Goal: Task Accomplishment & Management: Manage account settings

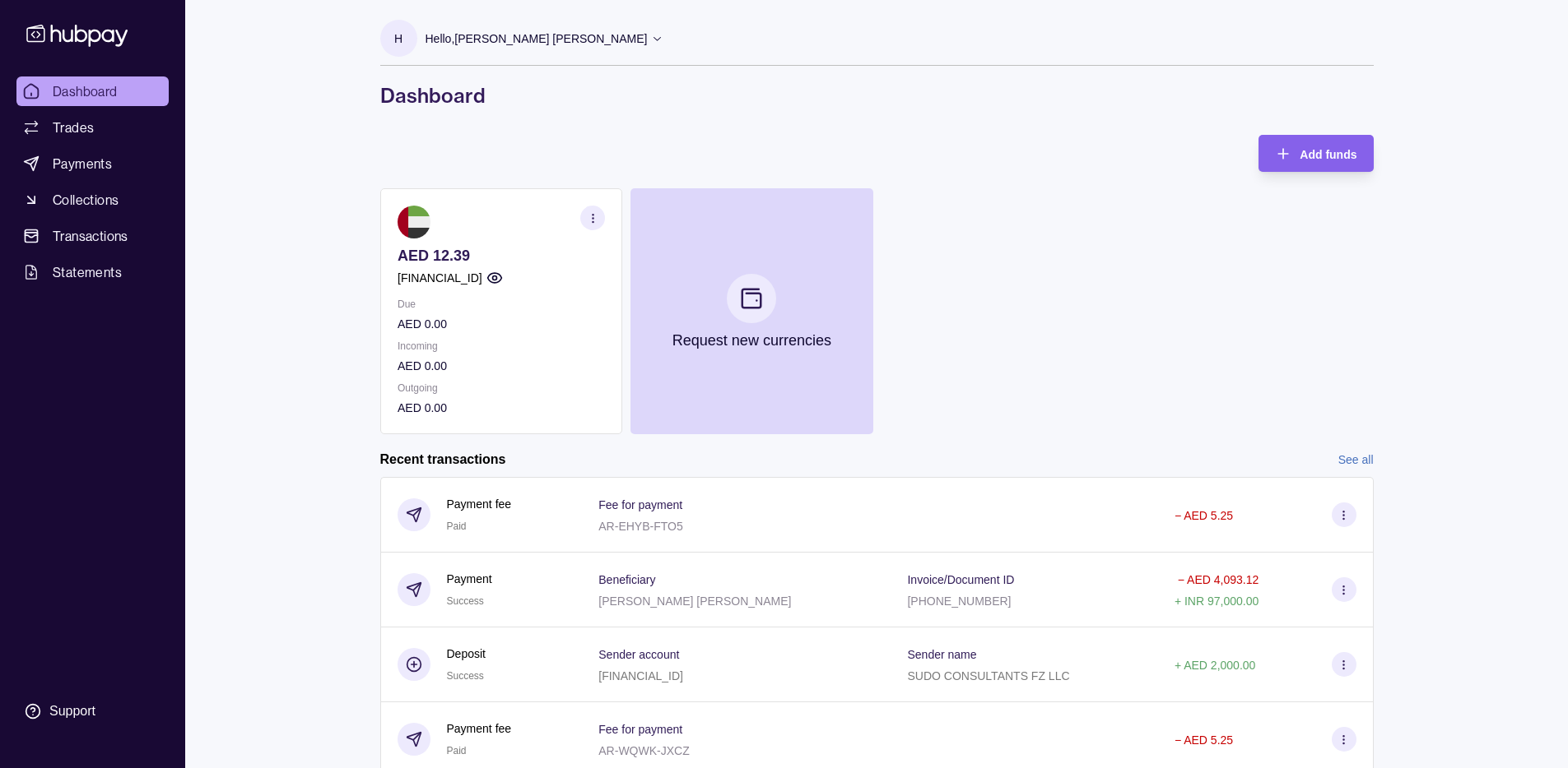
click at [225, 458] on div "Dashboard Trades Payments Collections Transactions Statements Support H Hello, …" at bounding box center [784, 452] width 1568 height 905
click at [38, 153] on link "Payments" at bounding box center [92, 163] width 152 height 30
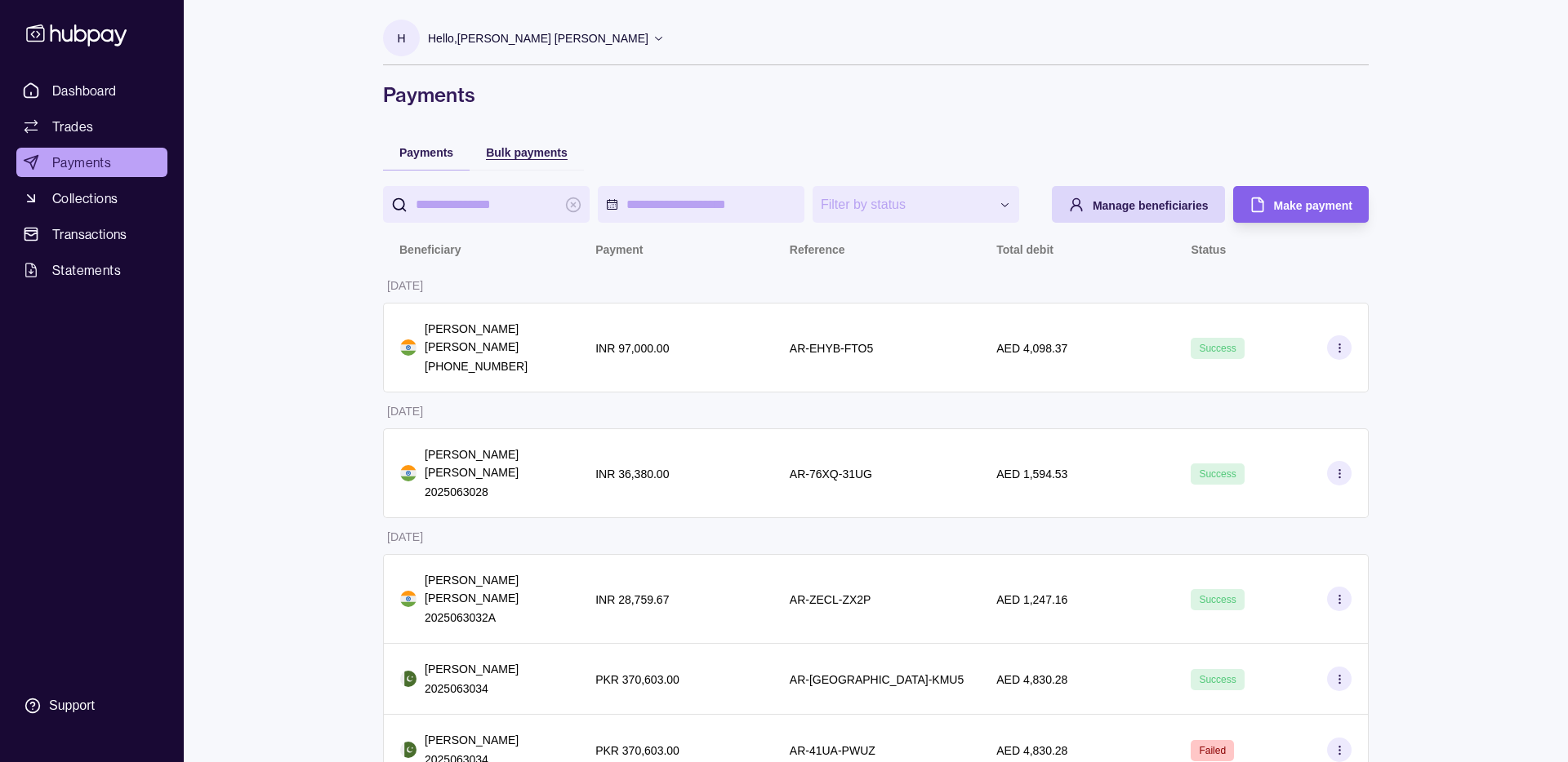
click at [546, 155] on span "Bulk payments" at bounding box center [526, 153] width 82 height 13
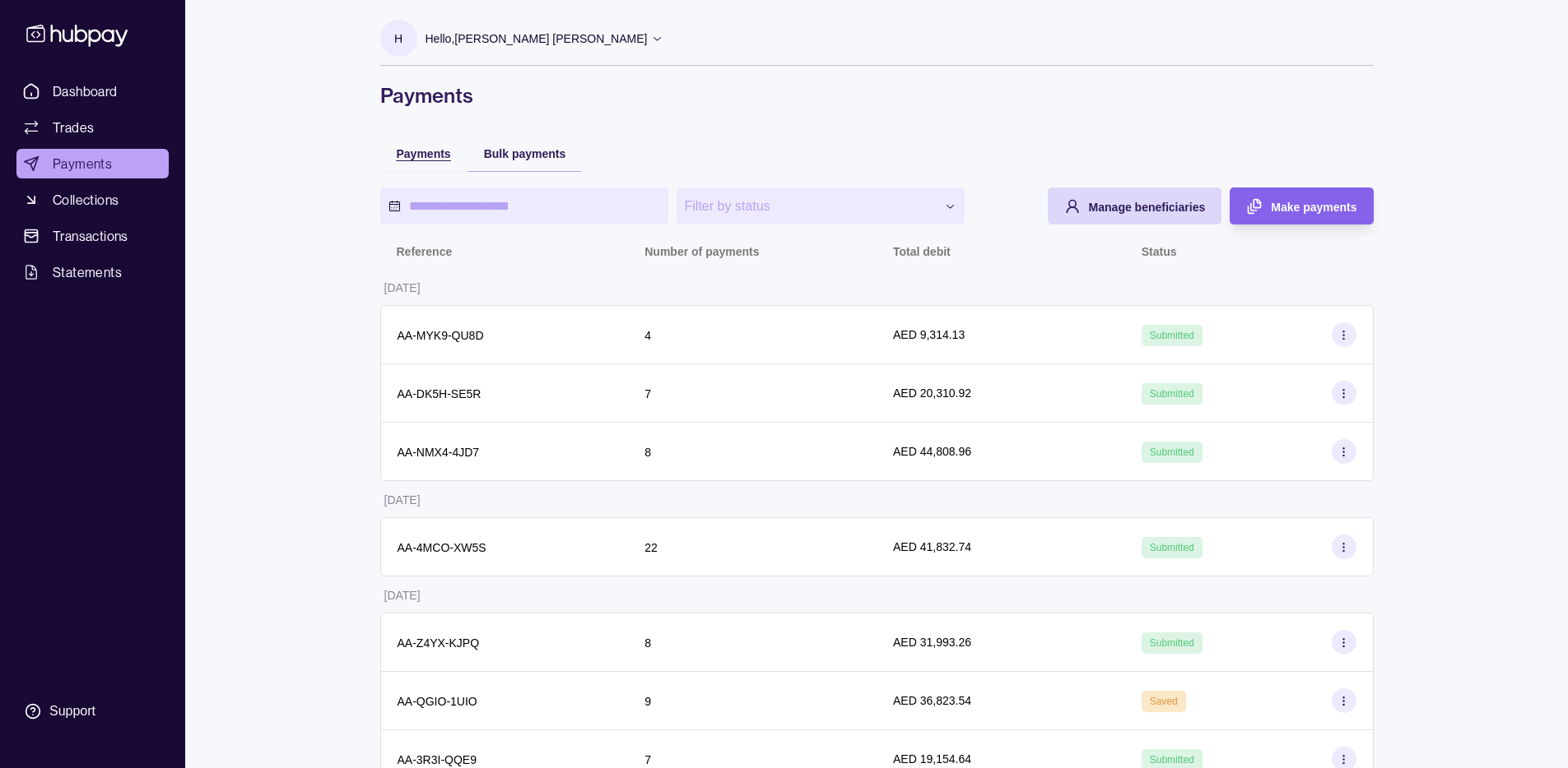
scroll to position [154, 0]
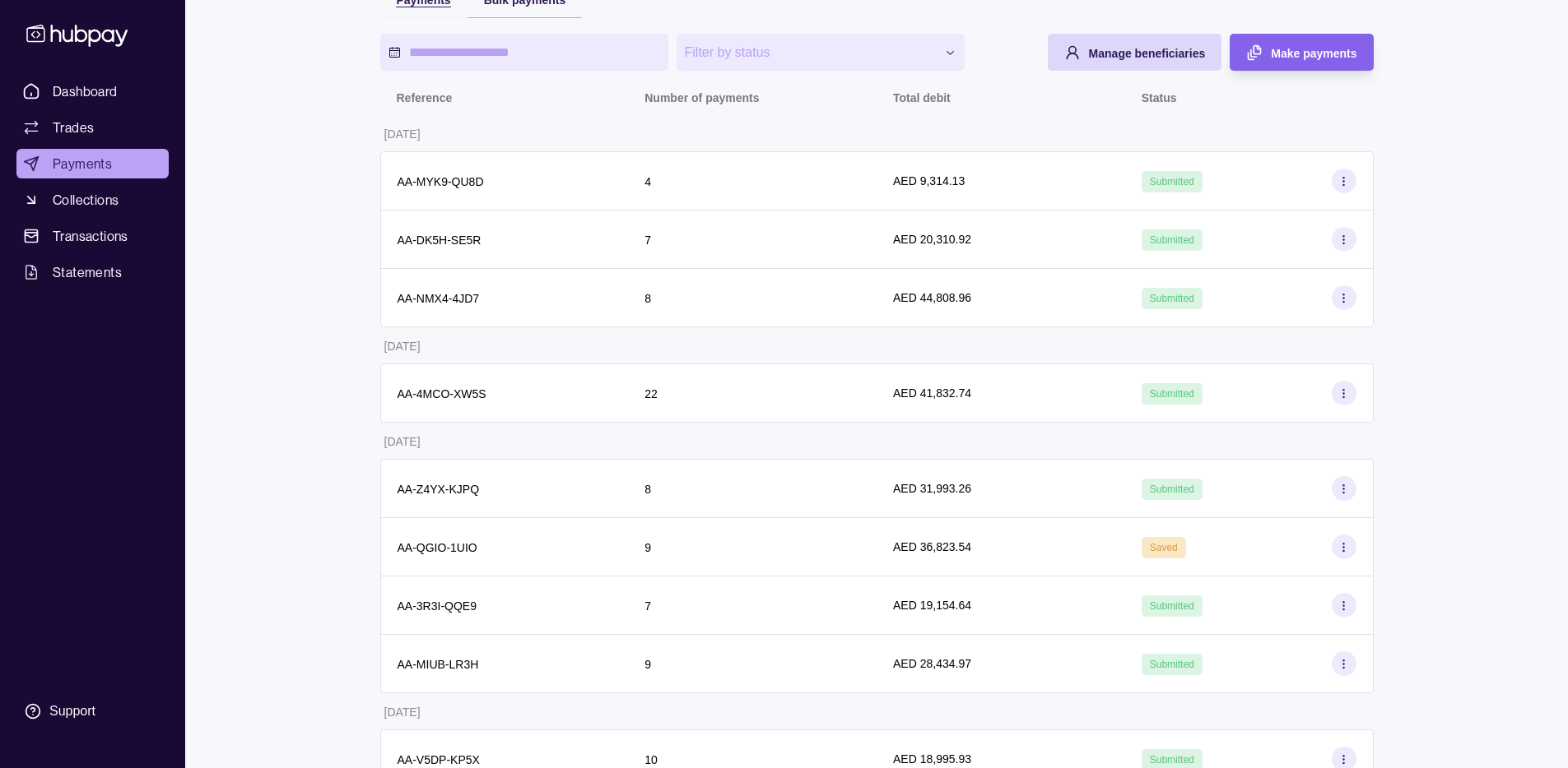
click at [421, 150] on div "**********" at bounding box center [877, 393] width 994 height 824
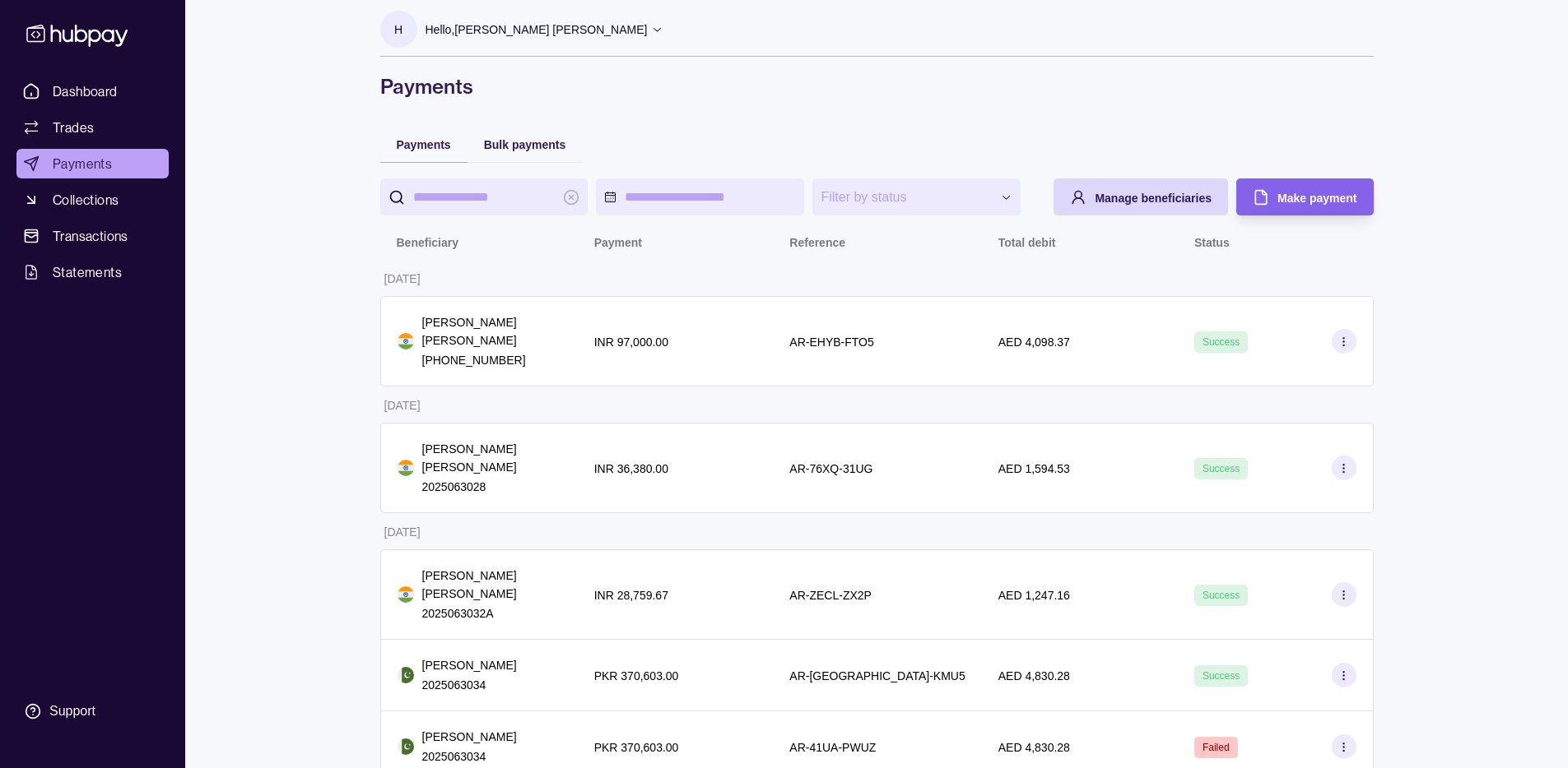
scroll to position [0, 0]
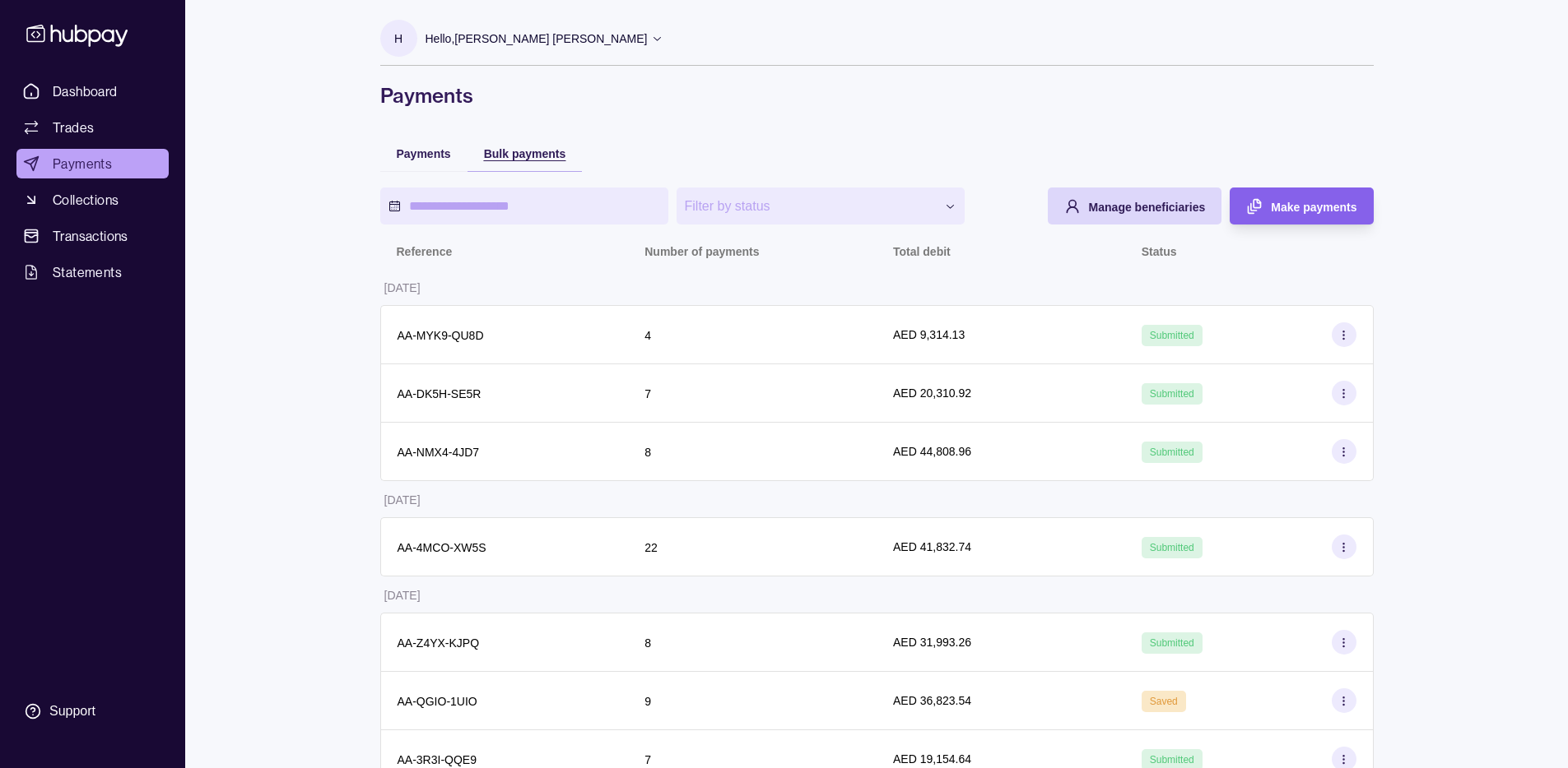
click at [537, 160] on span "Bulk payments" at bounding box center [525, 154] width 82 height 13
click at [626, 35] on p "Hello, [PERSON_NAME] [PERSON_NAME]" at bounding box center [536, 38] width 223 height 18
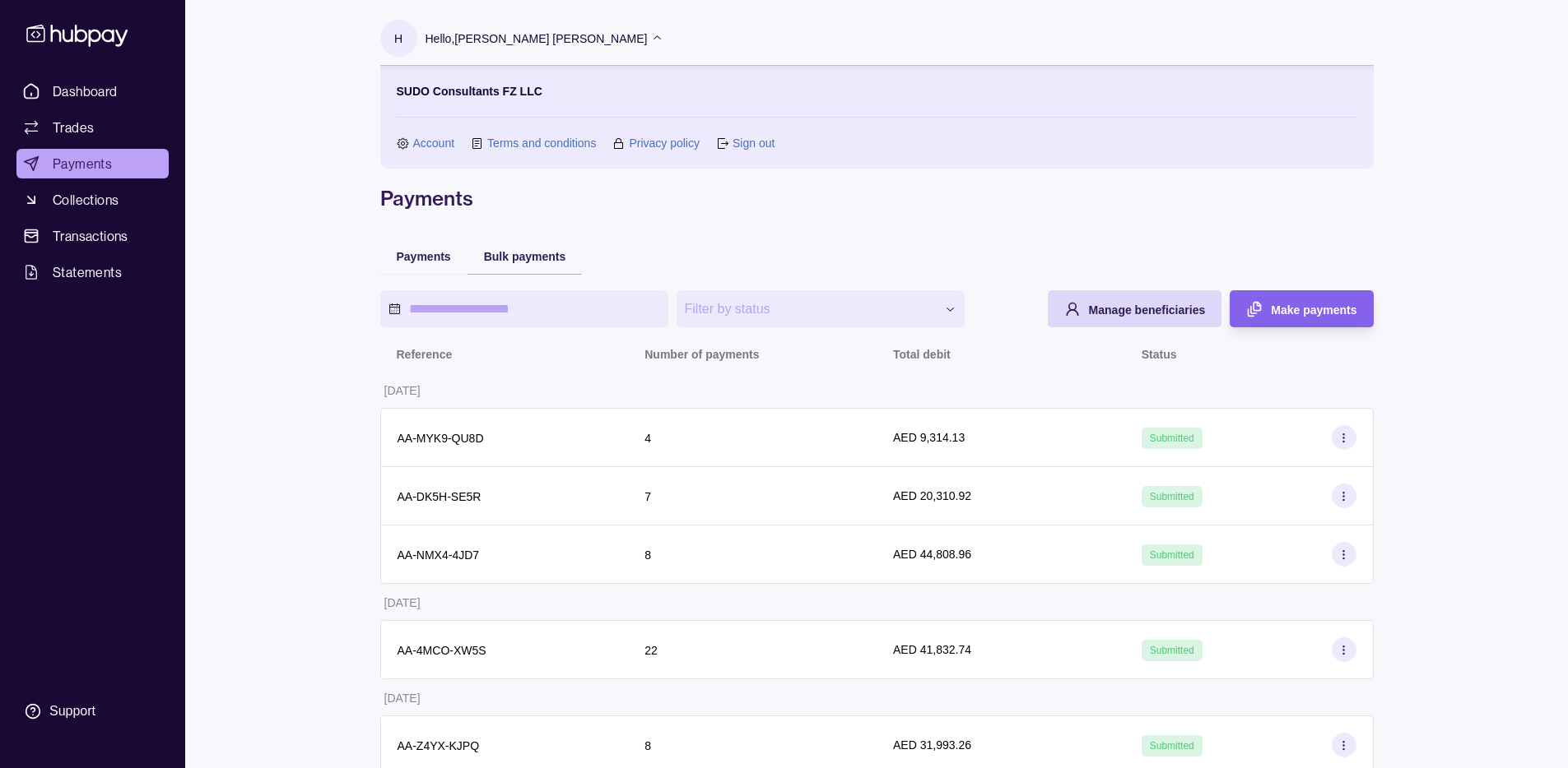
click at [437, 136] on link "Account" at bounding box center [434, 142] width 42 height 18
click at [437, 139] on link "Account" at bounding box center [434, 142] width 42 height 18
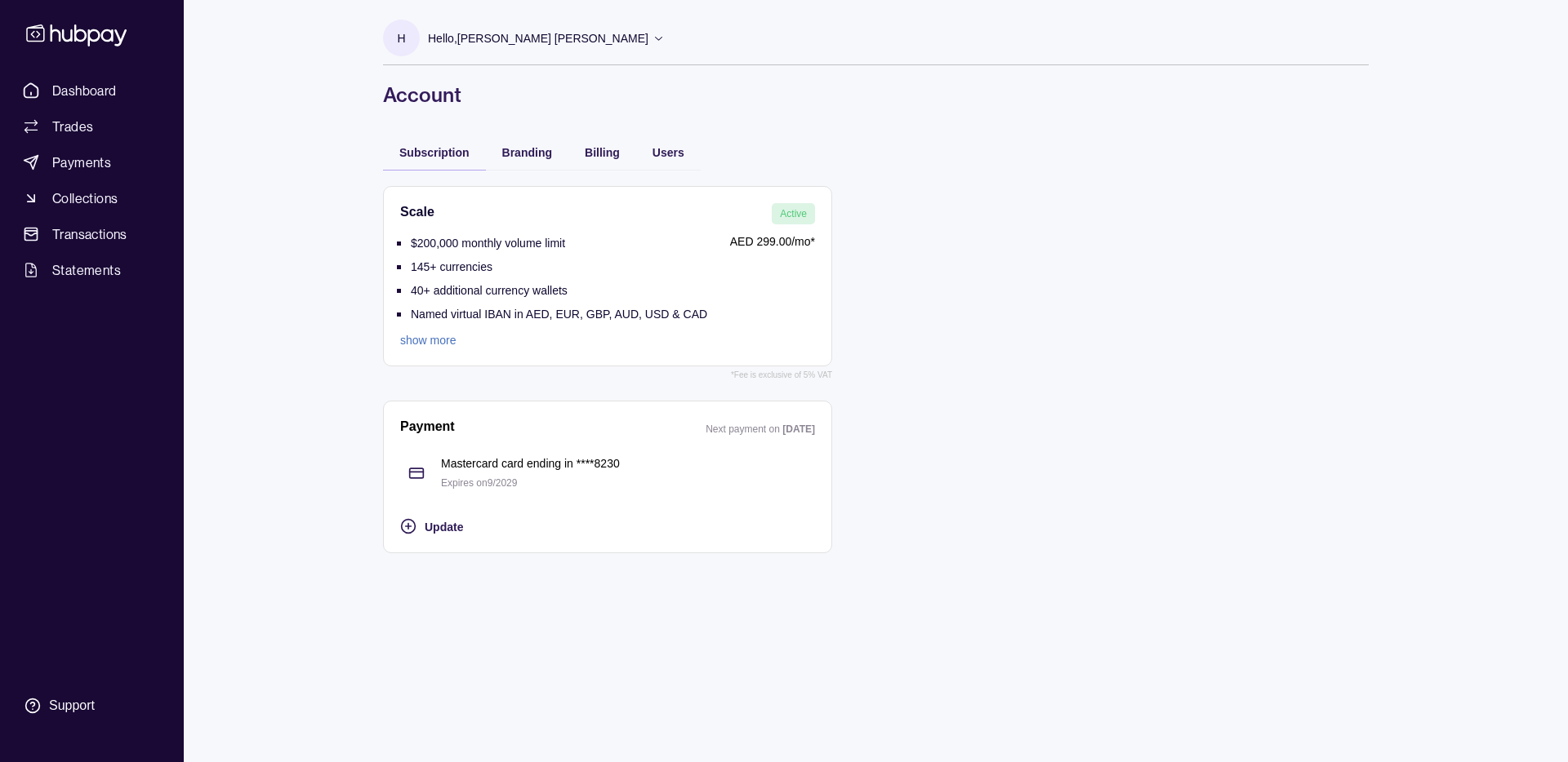
click at [686, 142] on div "Users" at bounding box center [668, 152] width 64 height 36
click at [668, 158] on div "Users" at bounding box center [668, 152] width 32 height 20
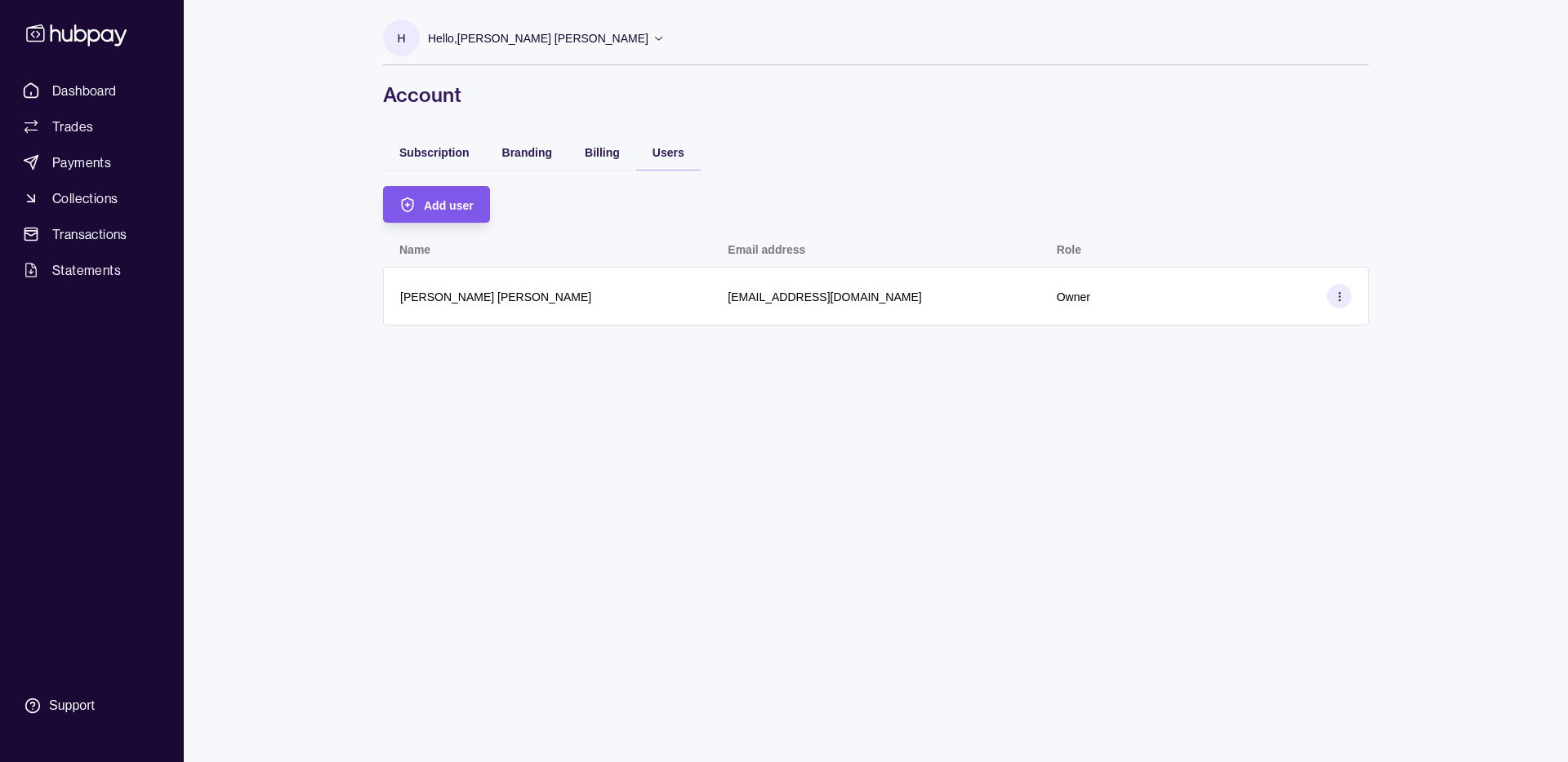
click at [467, 207] on span "Add user" at bounding box center [448, 206] width 50 height 13
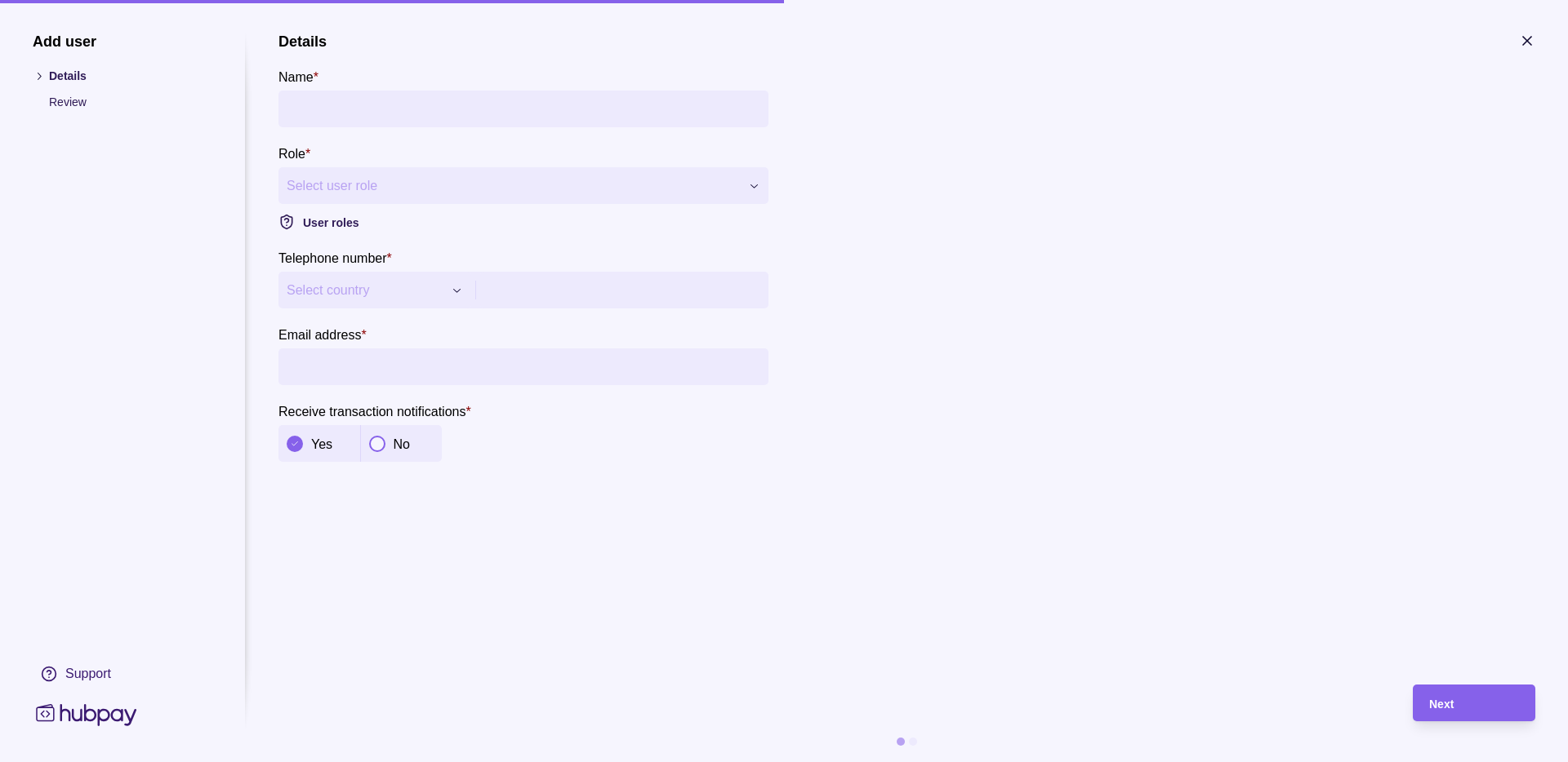
click at [428, 130] on section "**********" at bounding box center [523, 246] width 490 height 429
click at [427, 113] on input "Name *" at bounding box center [523, 109] width 474 height 37
type input "**********"
click at [445, 762] on div "**********" at bounding box center [784, 762] width 1568 height 0
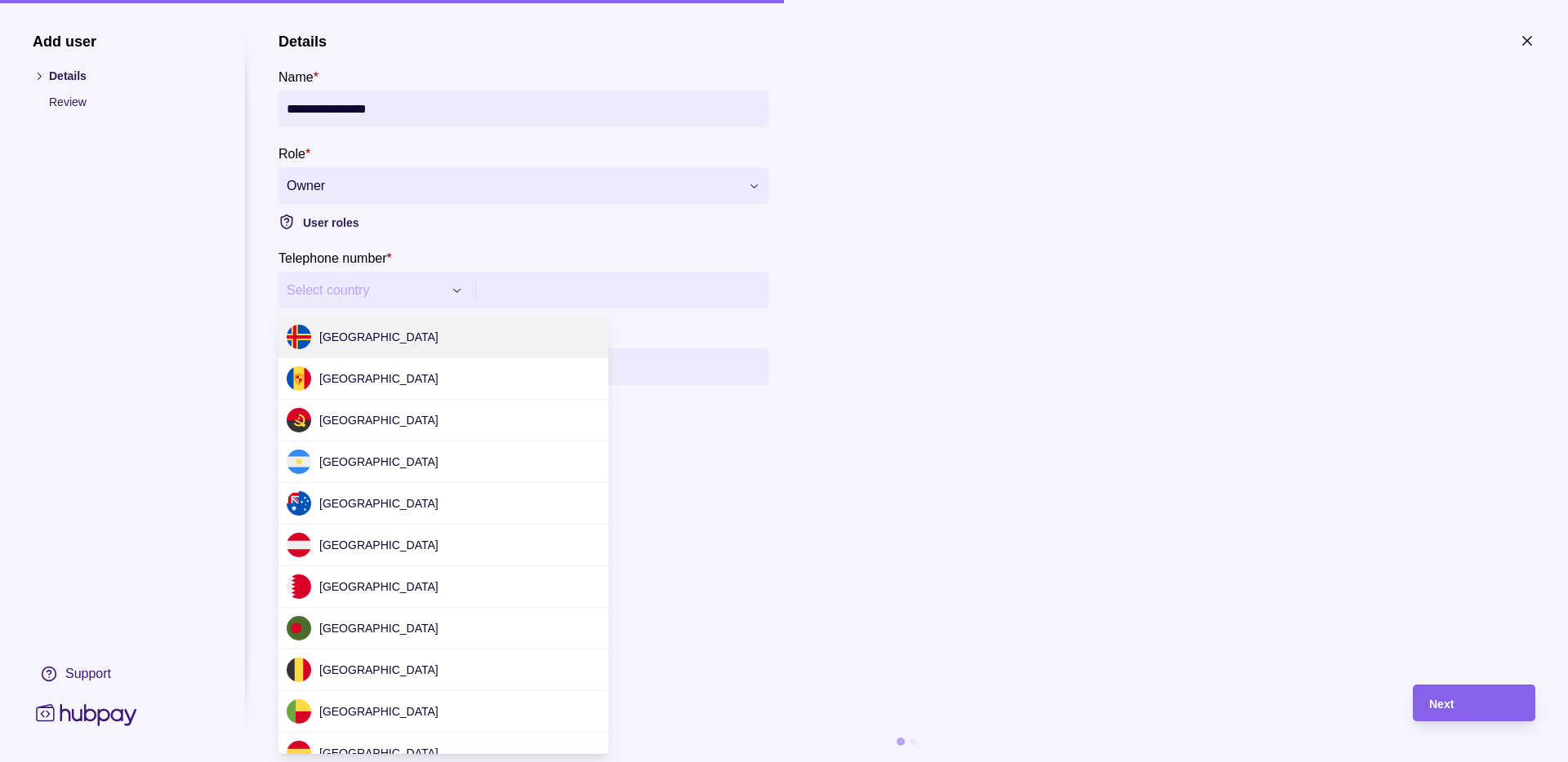
click at [435, 762] on div "**********" at bounding box center [784, 762] width 1568 height 0
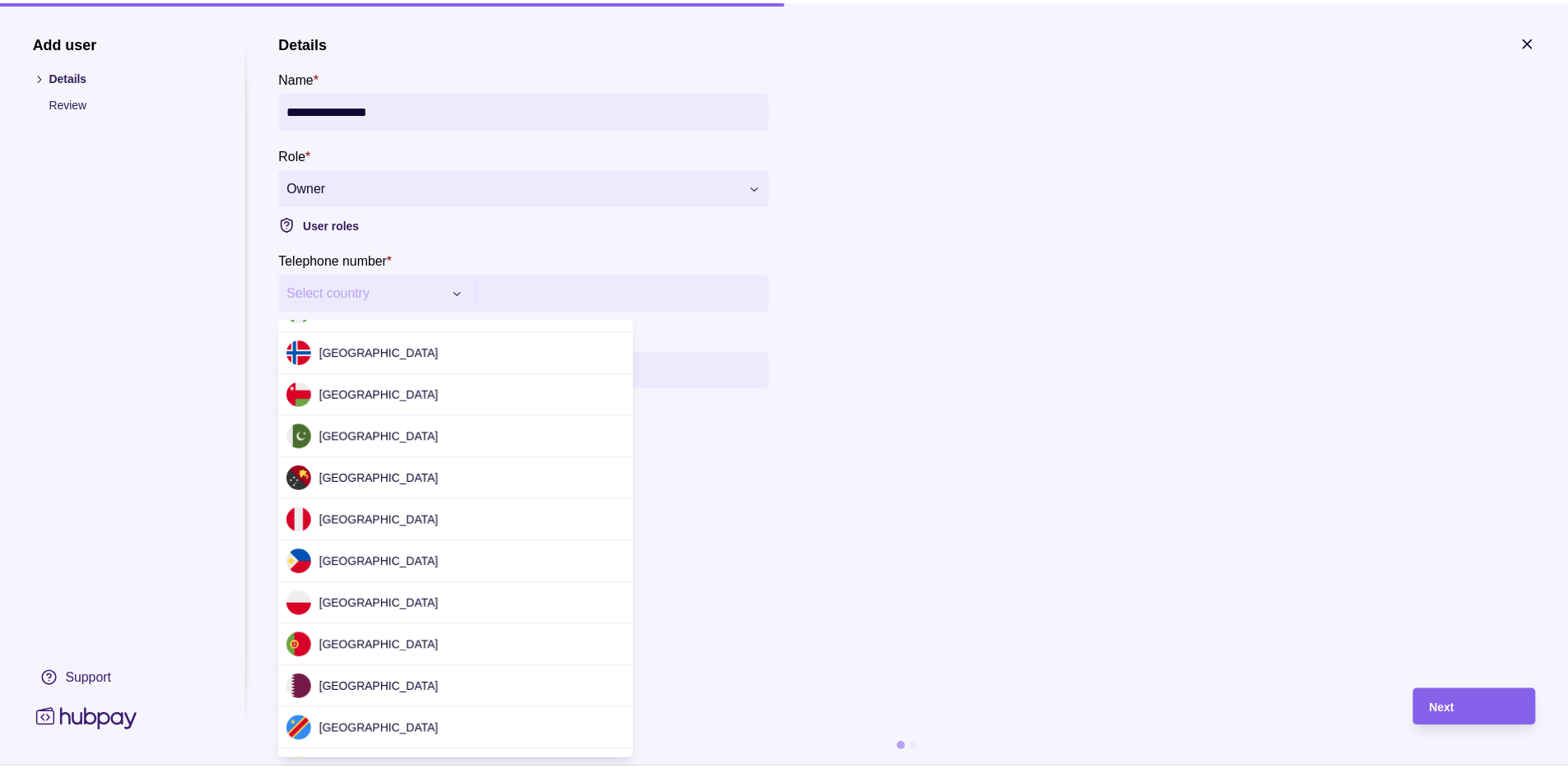
scroll to position [5098, 0]
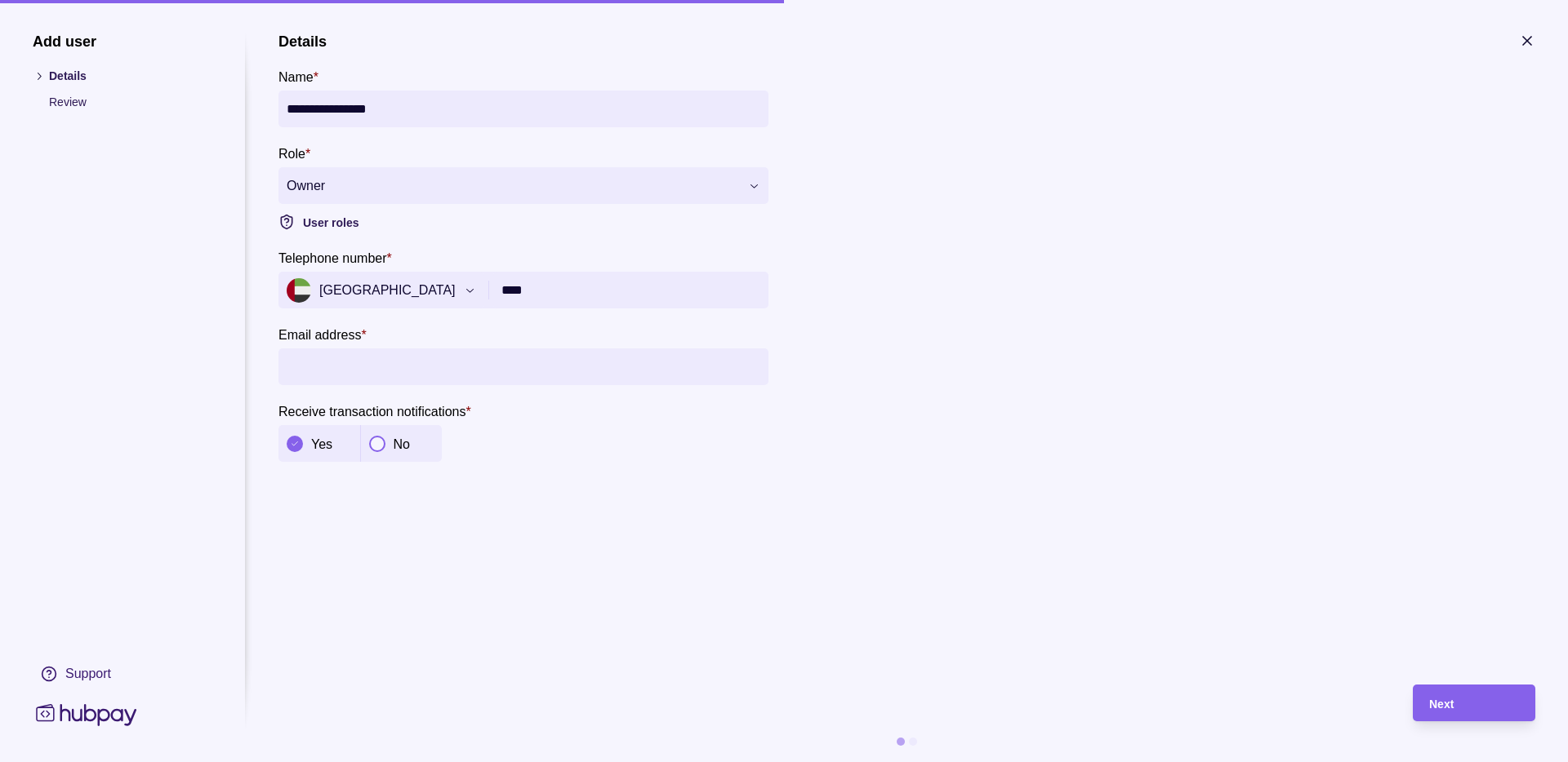
click at [584, 279] on input "****" at bounding box center [630, 290] width 259 height 37
click at [585, 291] on input "****" at bounding box center [630, 290] width 259 height 37
type input "**********"
click at [563, 372] on input "Email address *" at bounding box center [523, 367] width 474 height 37
type input "**********"
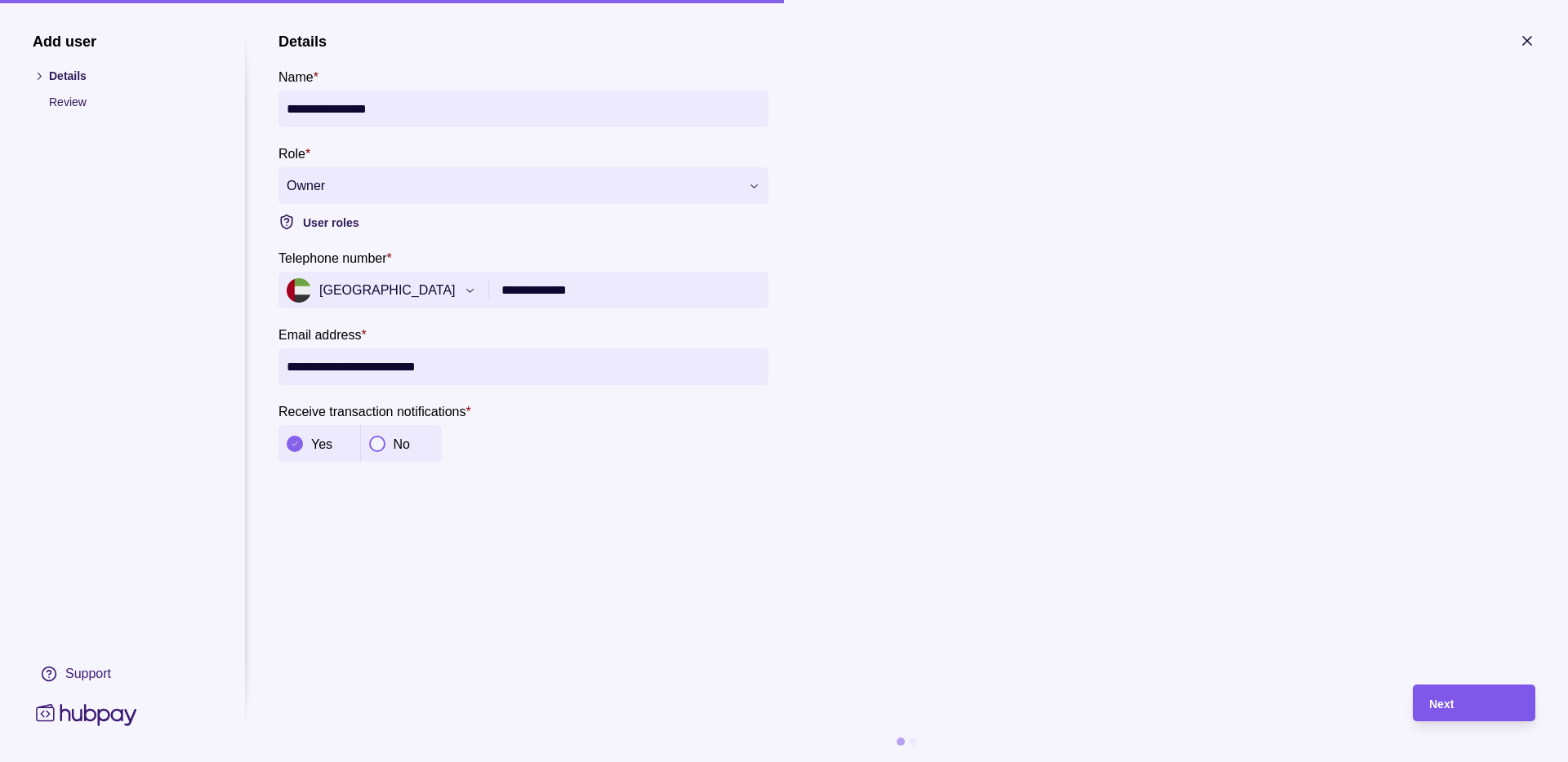
click at [1456, 703] on div "Next" at bounding box center [1473, 703] width 90 height 20
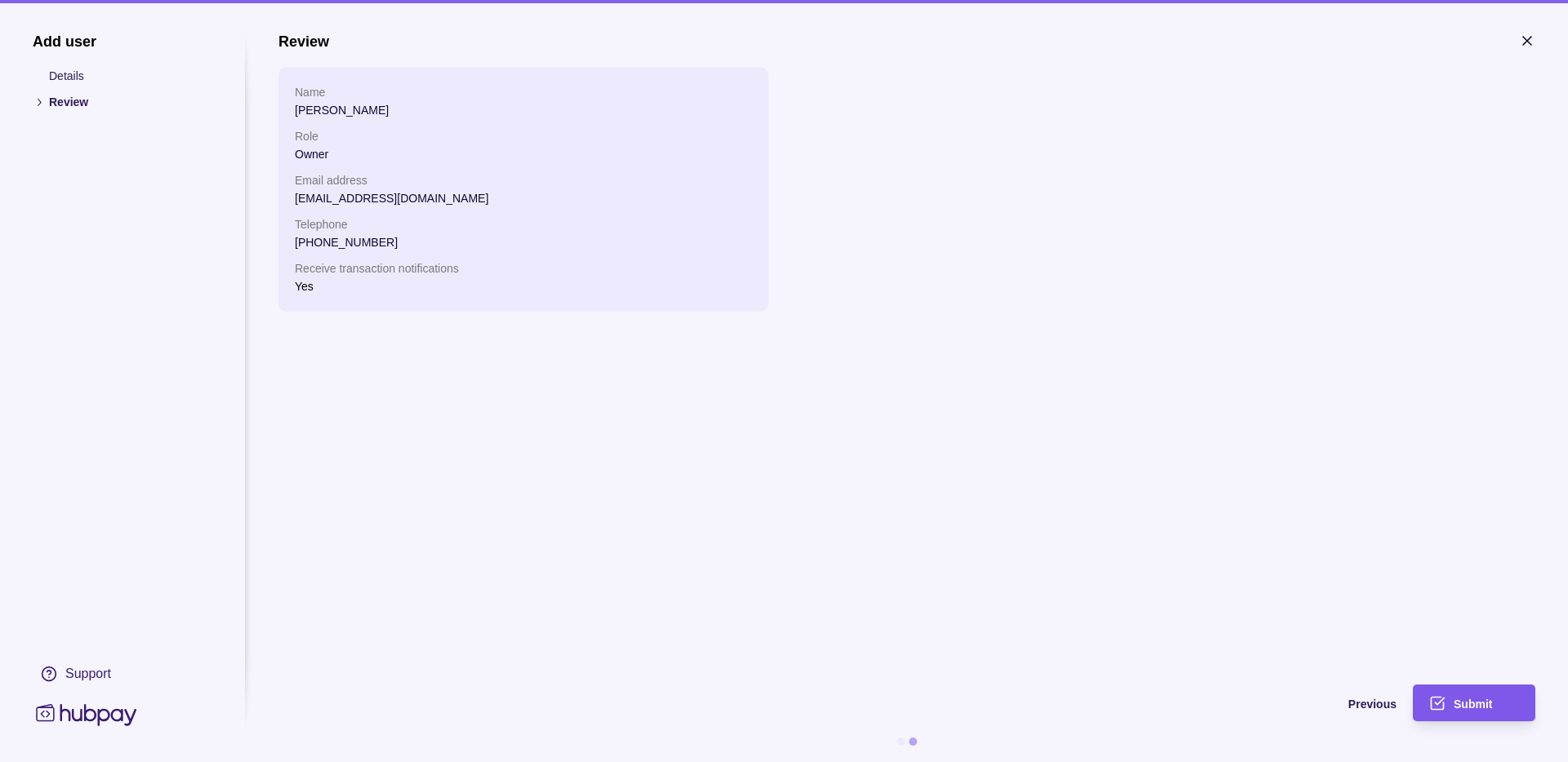
click at [1451, 721] on div "Submit" at bounding box center [1462, 703] width 115 height 37
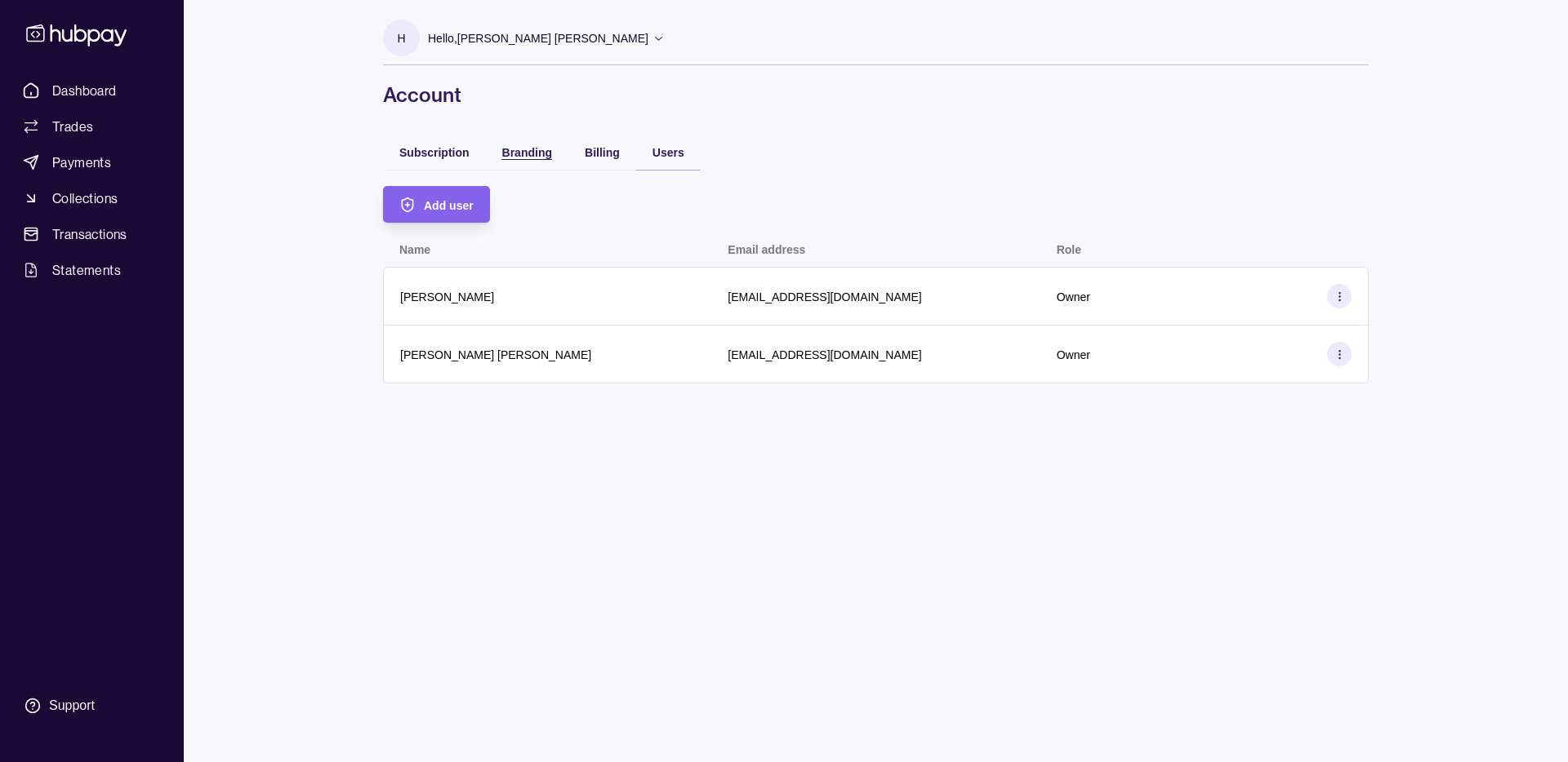
click at [507, 150] on span "Branding" at bounding box center [527, 153] width 50 height 13
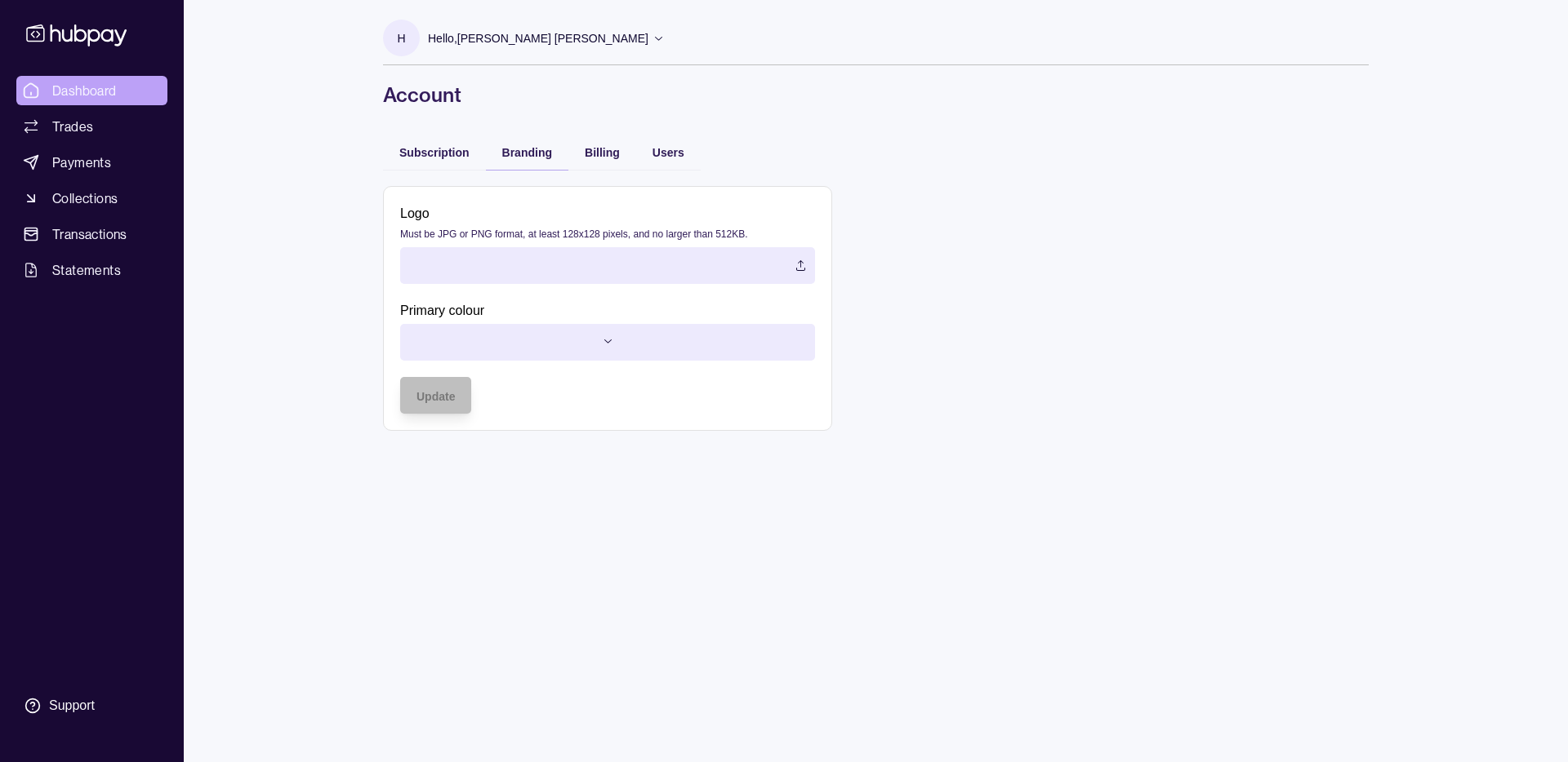
click at [118, 90] on link "Dashboard" at bounding box center [91, 90] width 151 height 29
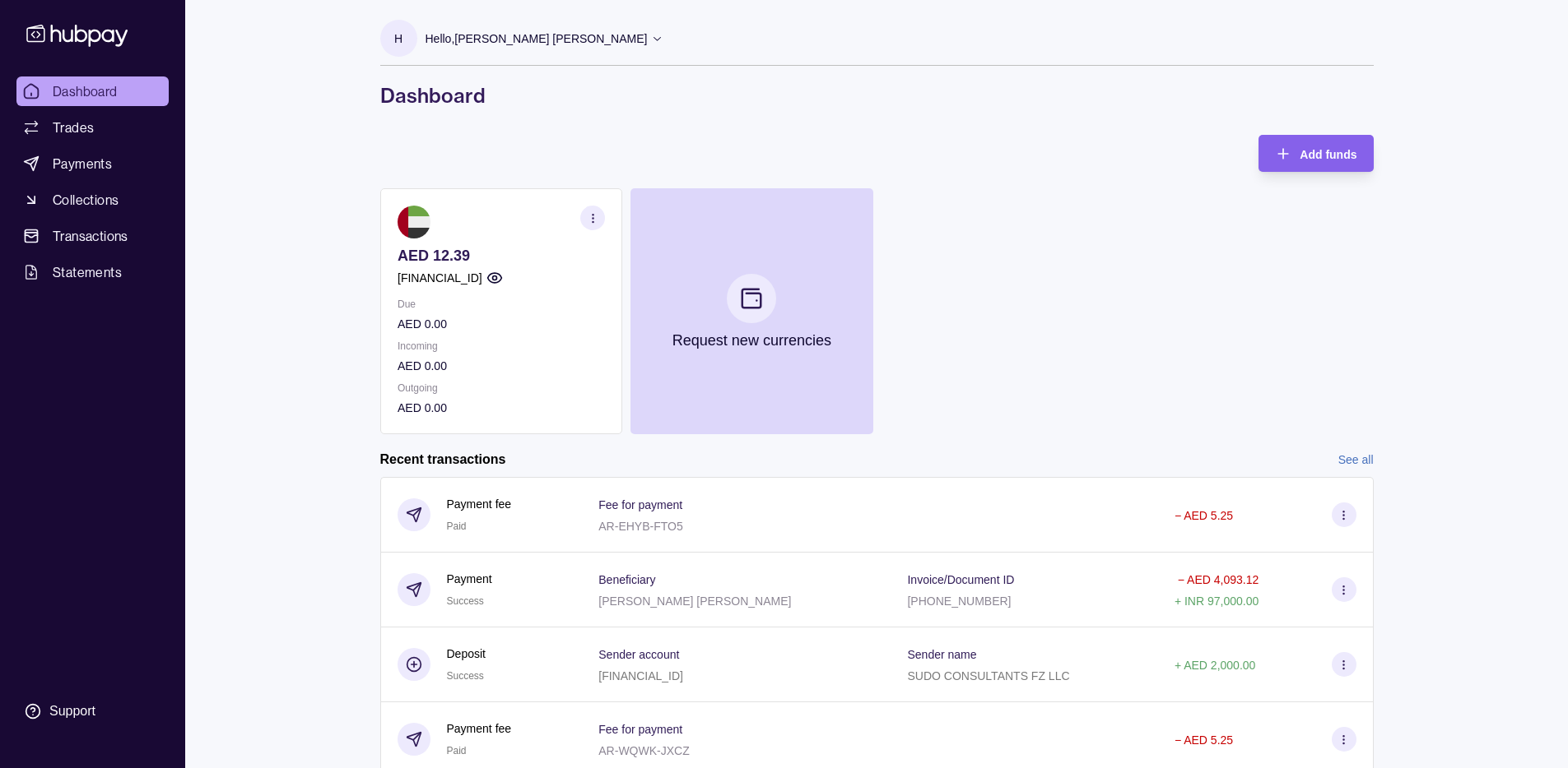
click at [661, 44] on section "H Hello, [PERSON_NAME] [PERSON_NAME] SUDO Consultants FZ LLC Account Terms and …" at bounding box center [877, 43] width 994 height 46
click at [651, 40] on icon at bounding box center [656, 38] width 12 height 12
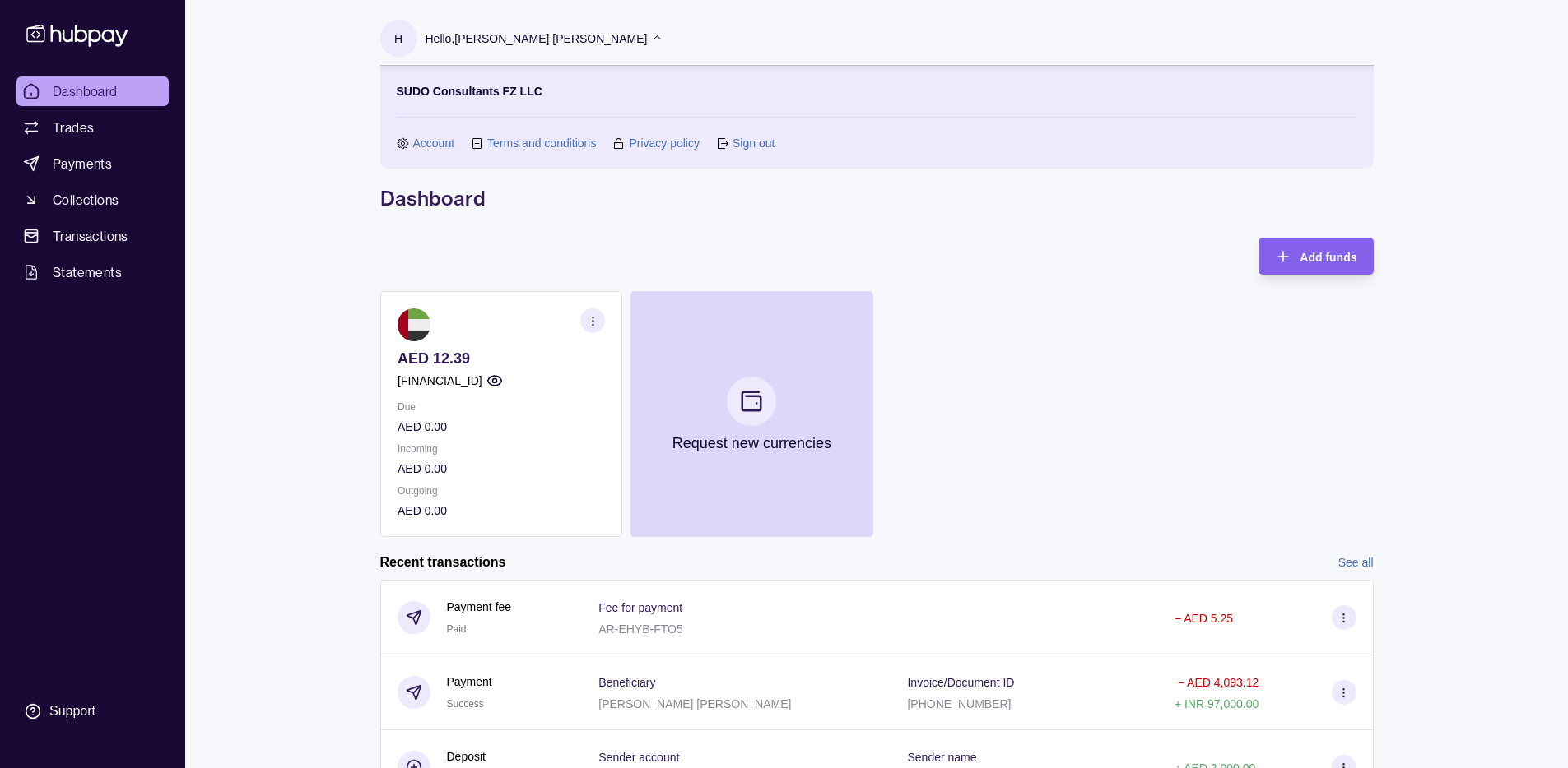
click at [740, 146] on link "Sign out" at bounding box center [754, 142] width 42 height 18
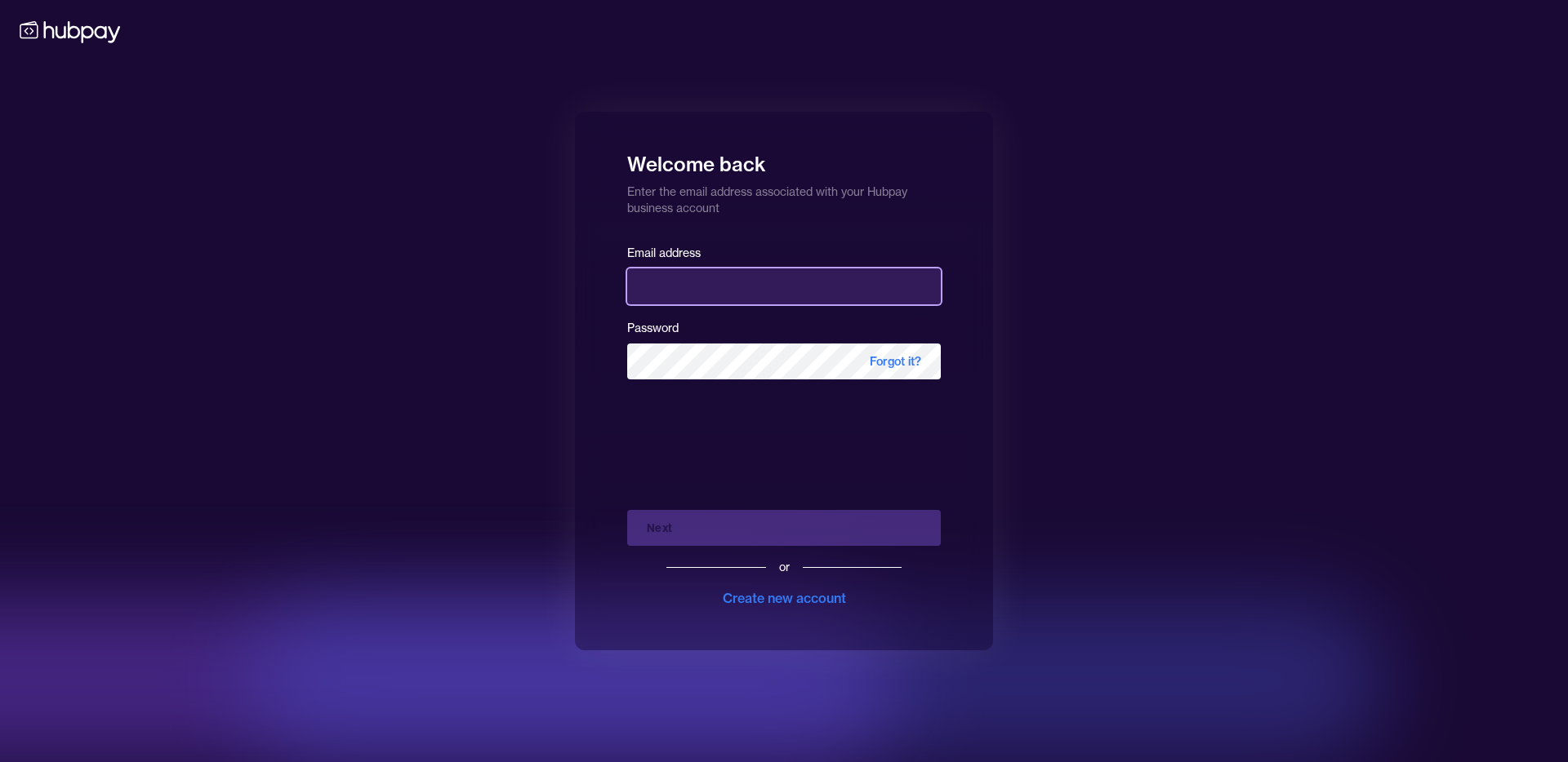
click at [757, 285] on input "email" at bounding box center [784, 286] width 314 height 36
type input "**********"
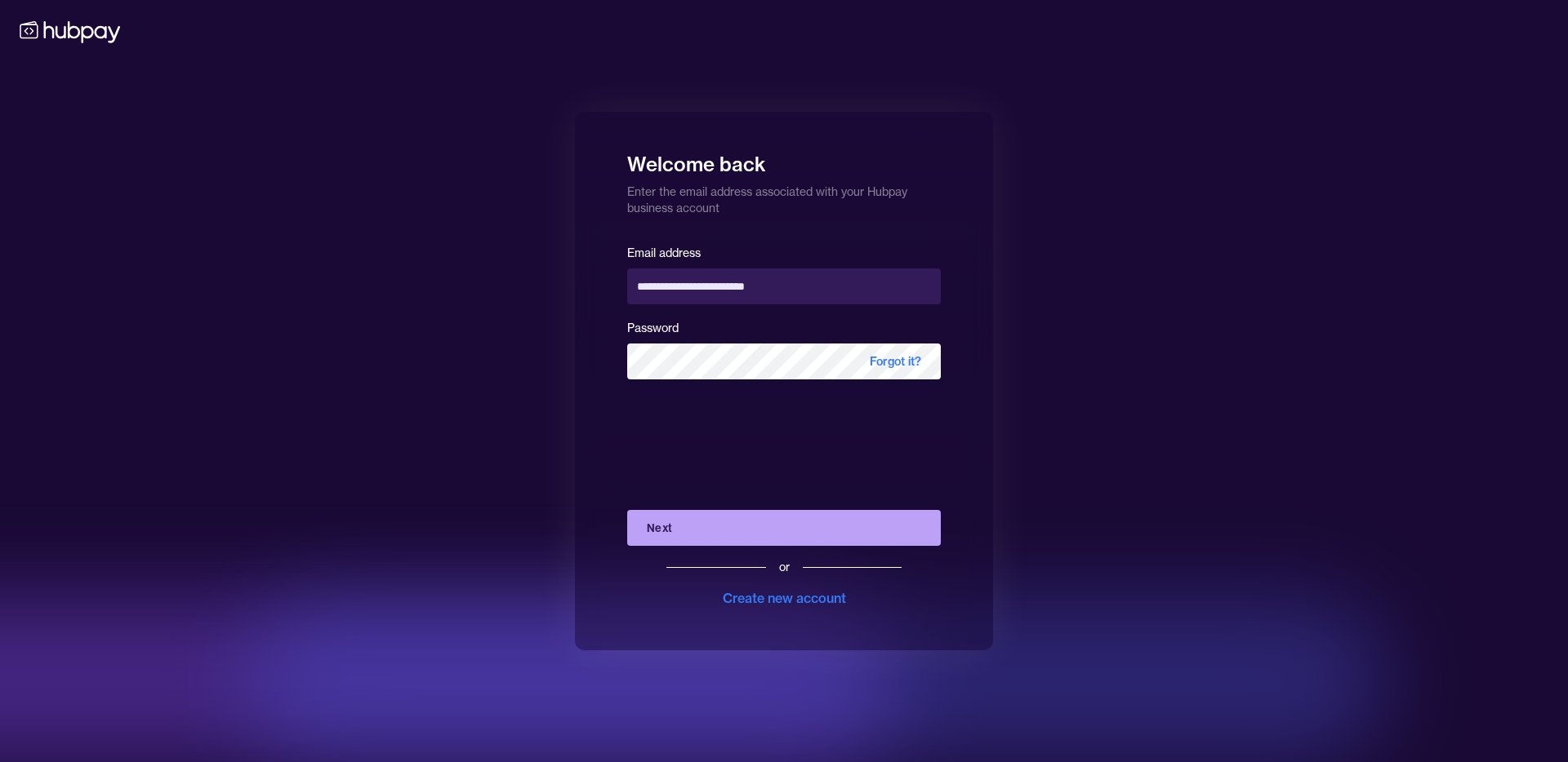
click at [788, 532] on button "Next" at bounding box center [784, 528] width 314 height 36
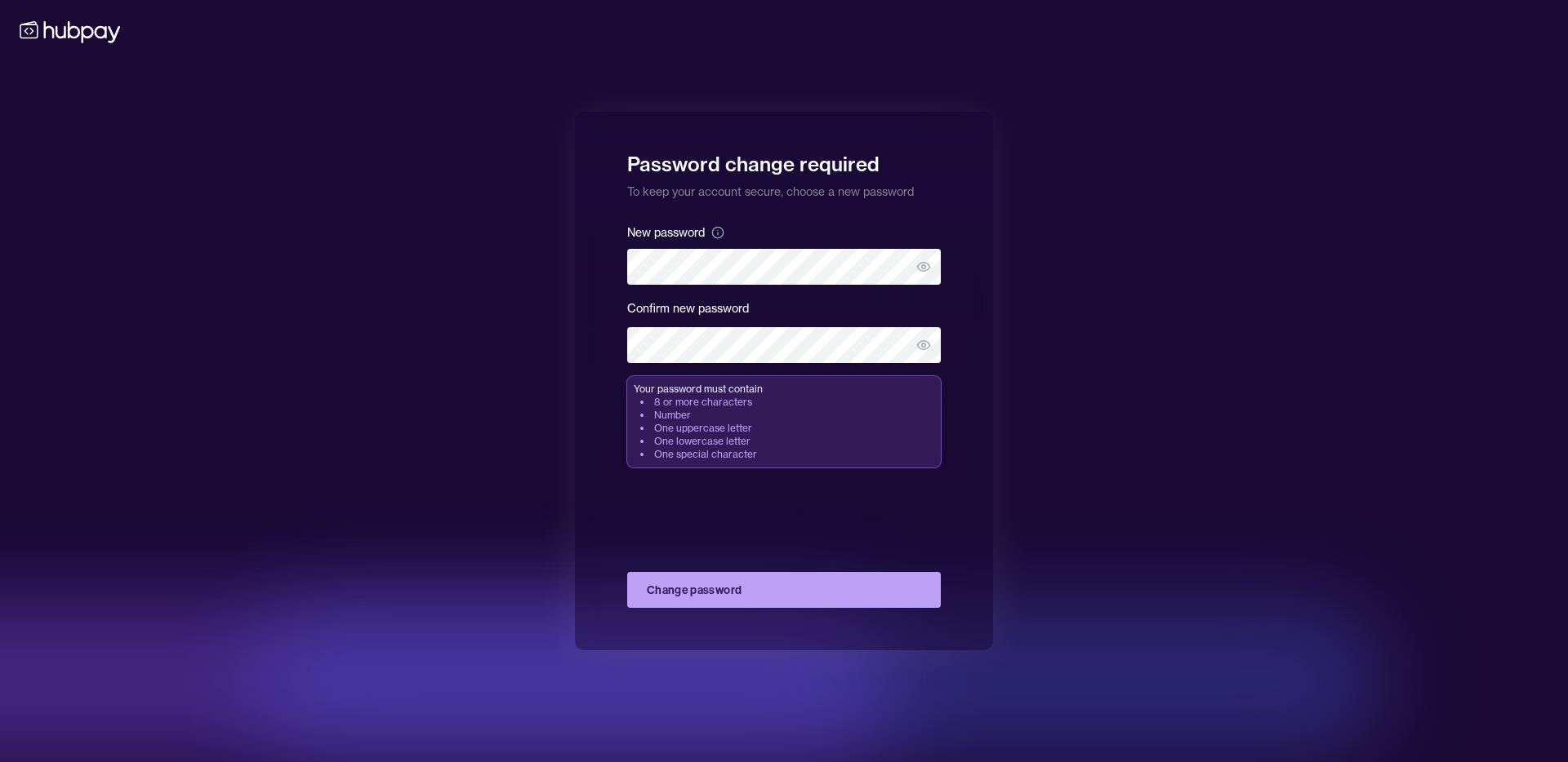
click at [798, 602] on button "Change password" at bounding box center [784, 590] width 314 height 36
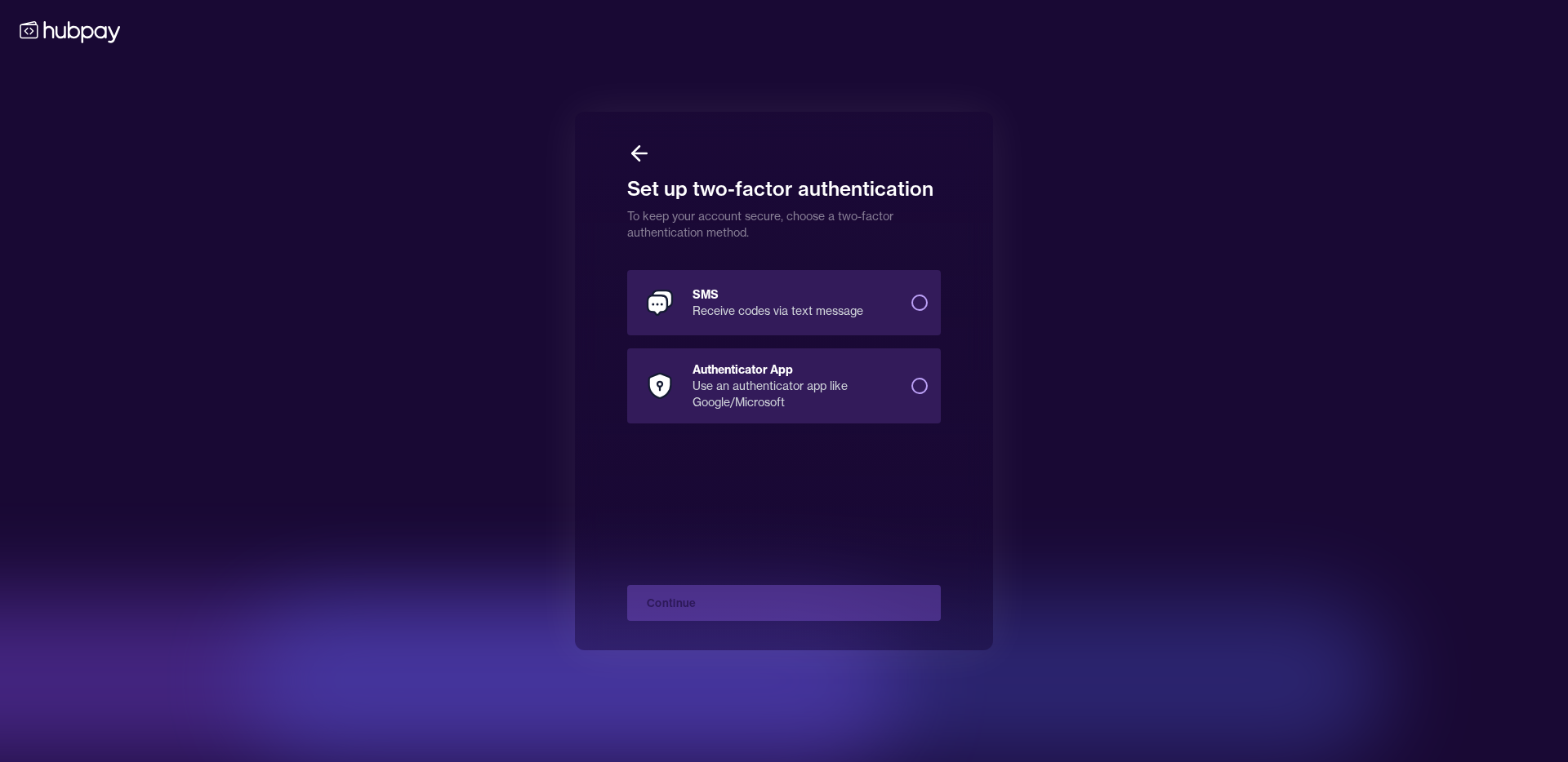
click at [916, 383] on button "Authenticator App Use an authenticator app like Google/Microsoft" at bounding box center [919, 386] width 16 height 16
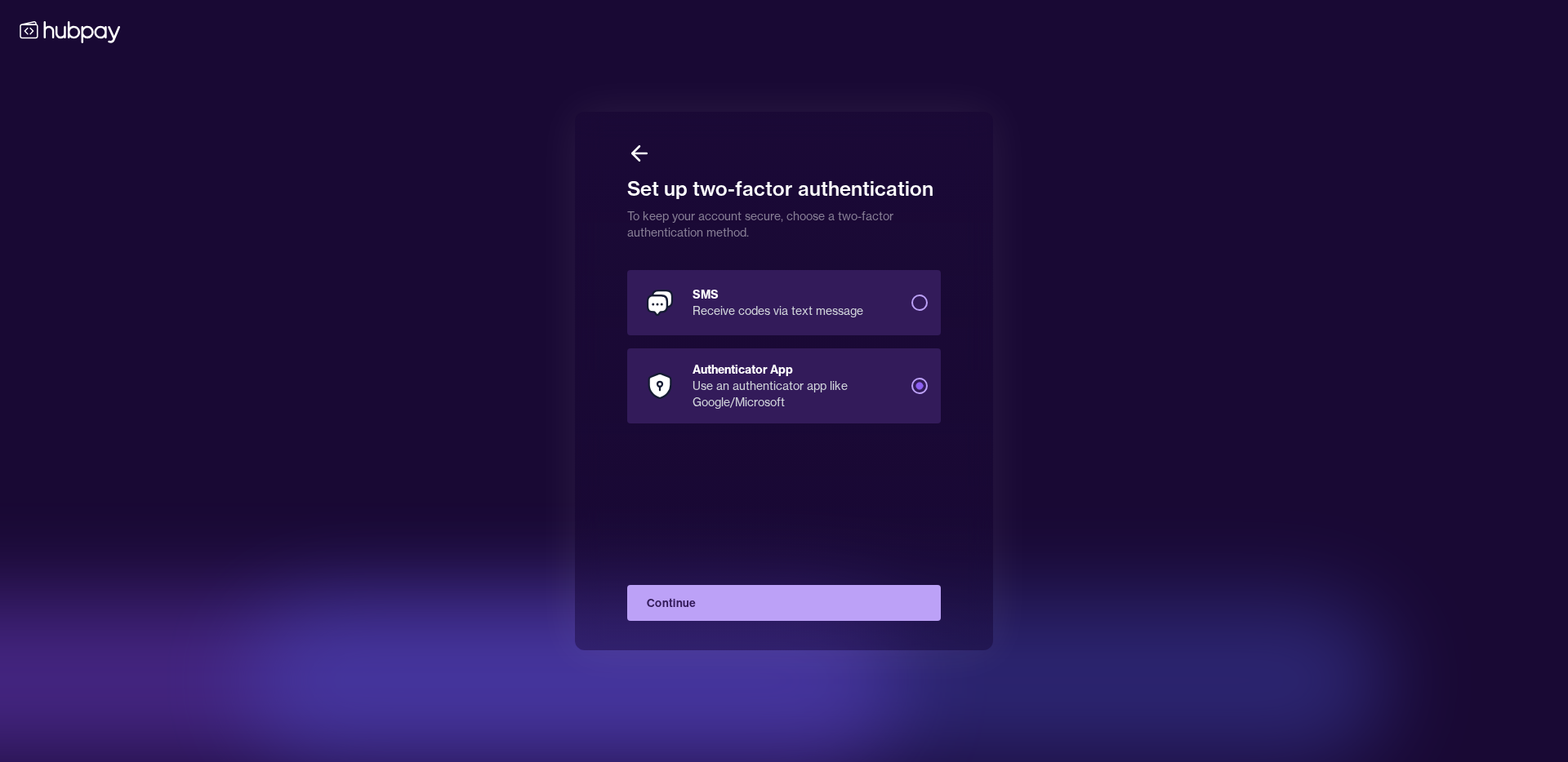
click at [863, 610] on button "Continue" at bounding box center [784, 604] width 314 height 36
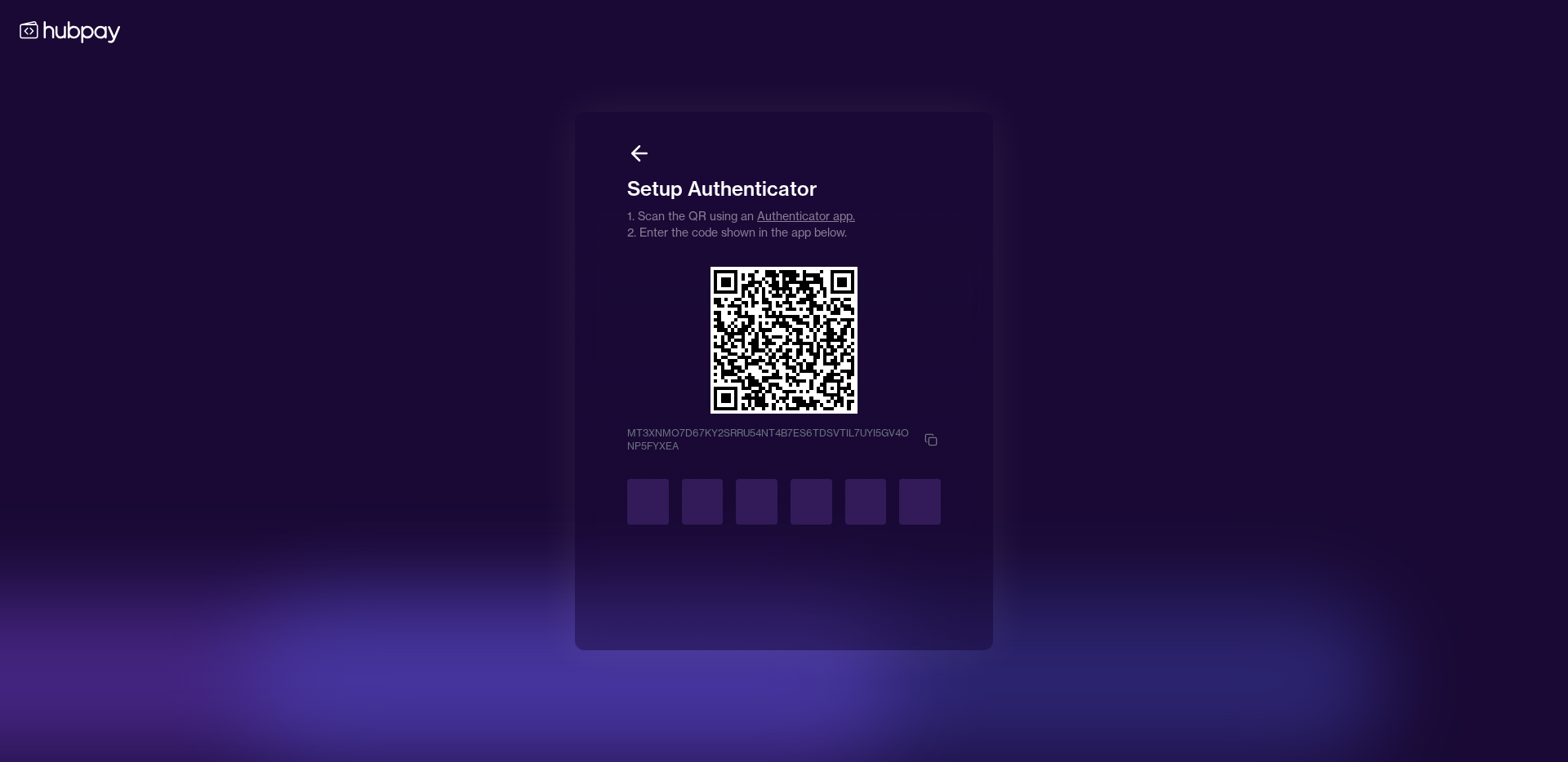
type input "*"
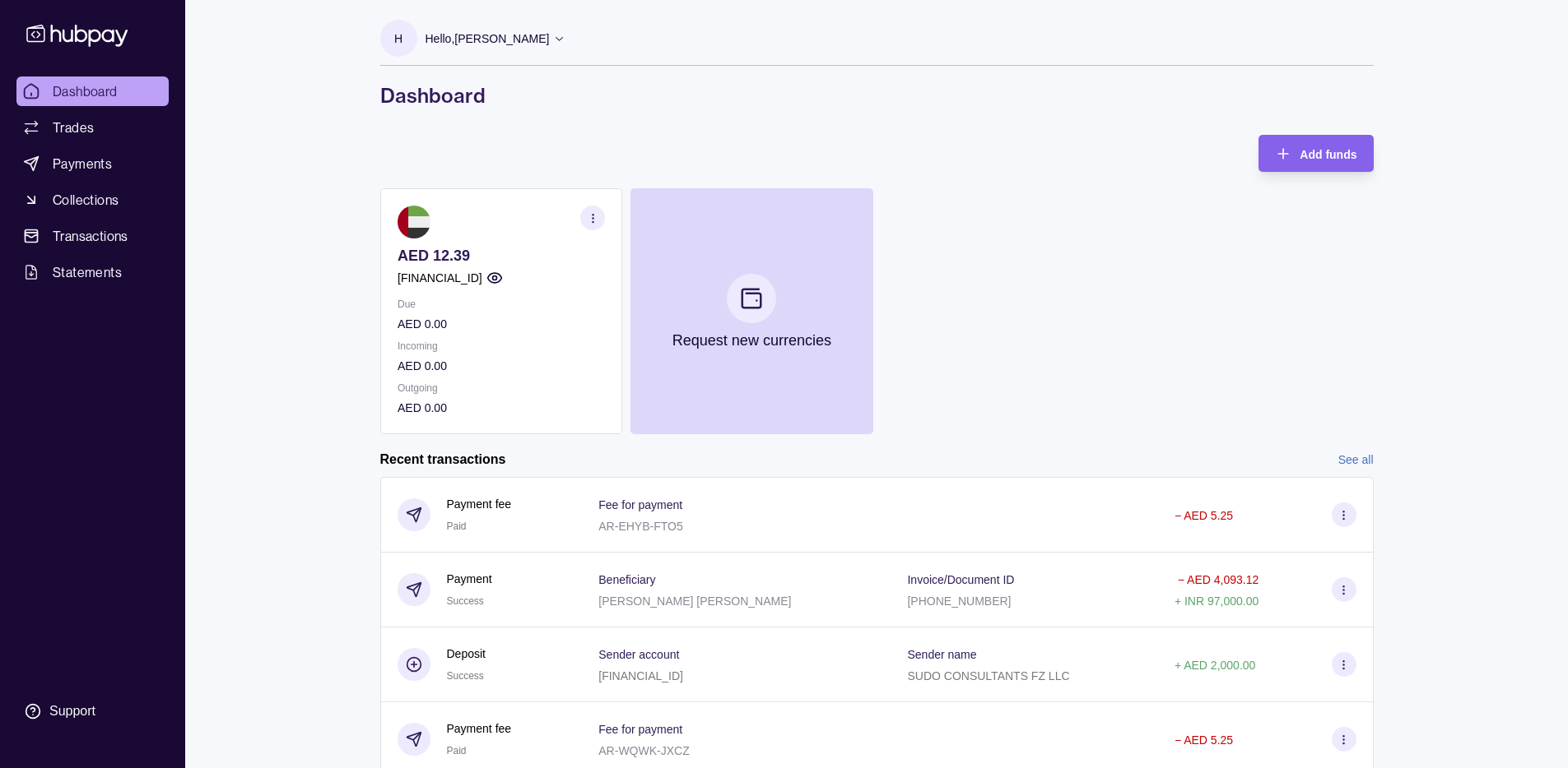
click at [531, 48] on div "Hello, [PERSON_NAME]" at bounding box center [495, 38] width 140 height 34
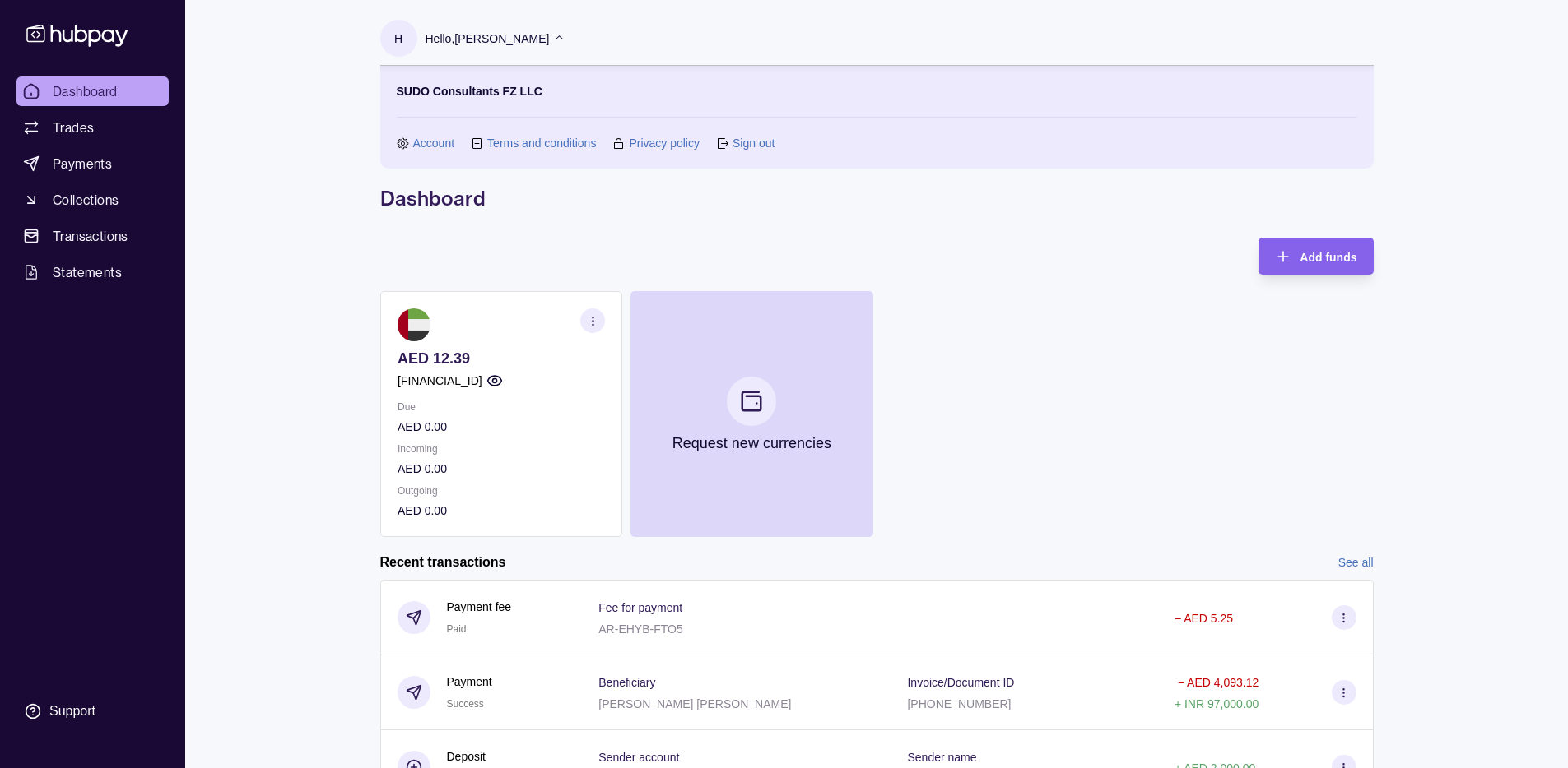
click at [443, 145] on link "Account" at bounding box center [434, 142] width 42 height 18
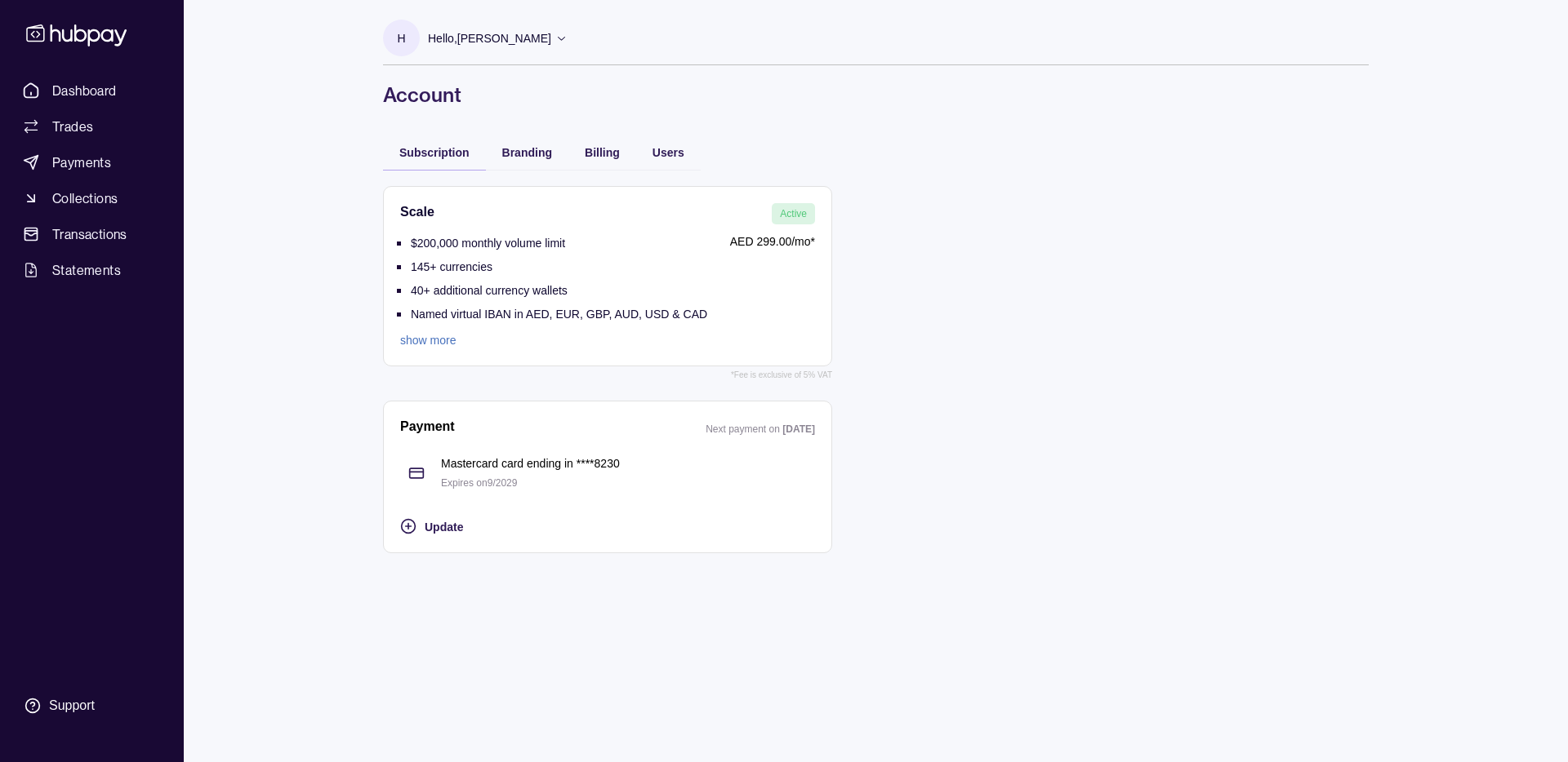
click at [445, 344] on link "show more" at bounding box center [554, 340] width 307 height 18
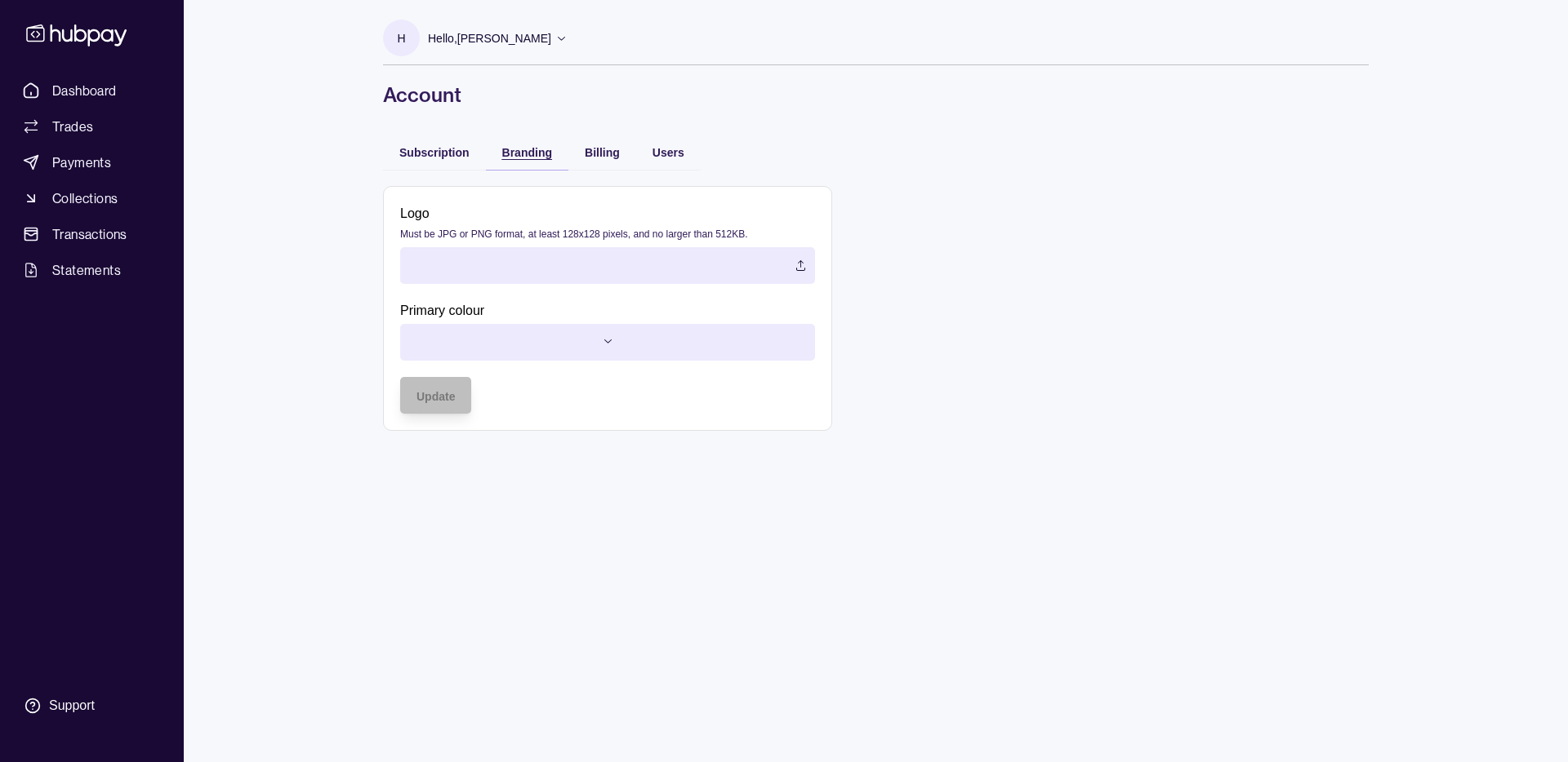
click at [546, 156] on span "Branding" at bounding box center [527, 153] width 50 height 13
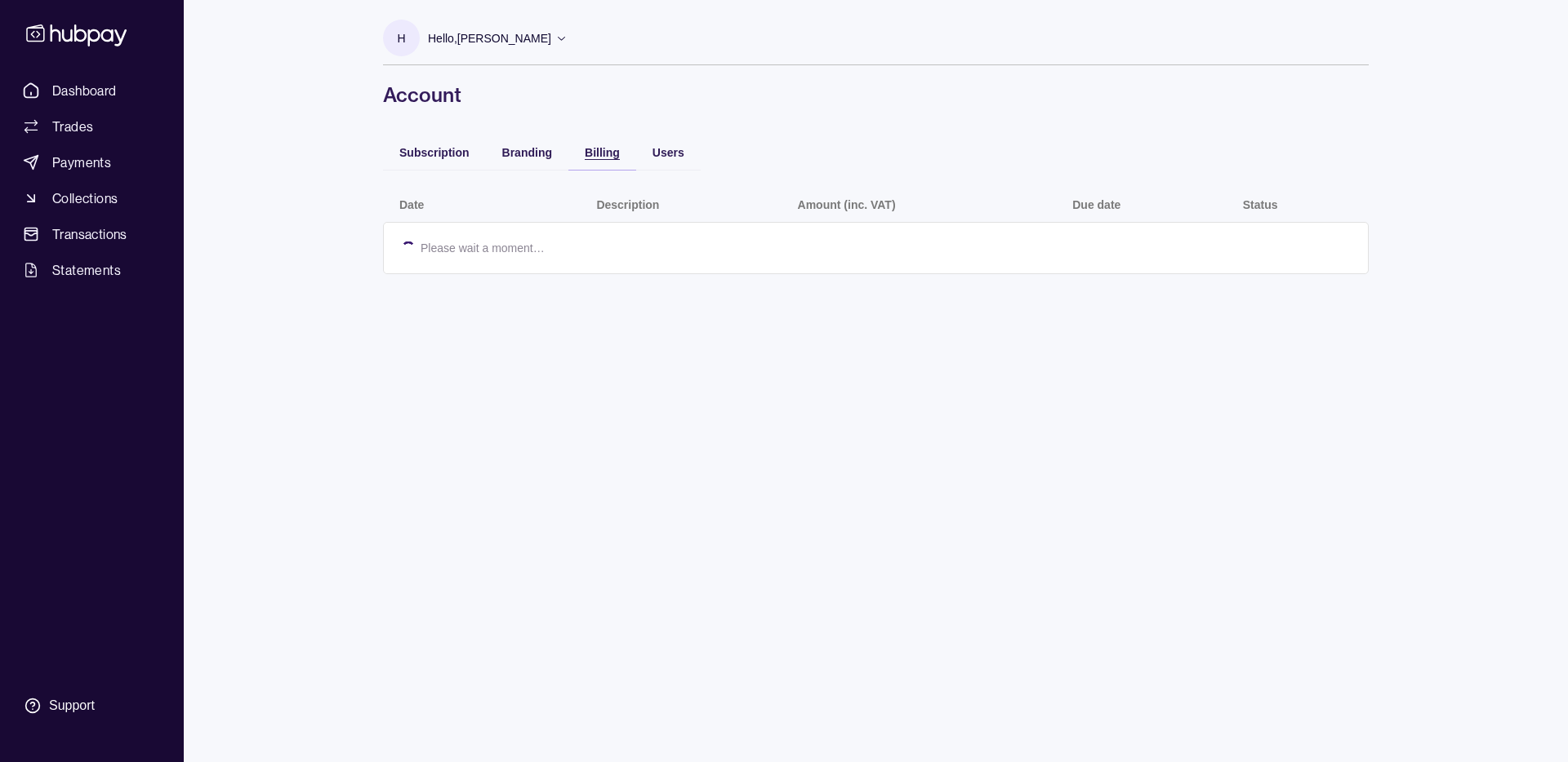
click at [586, 160] on div "Billing" at bounding box center [602, 152] width 35 height 20
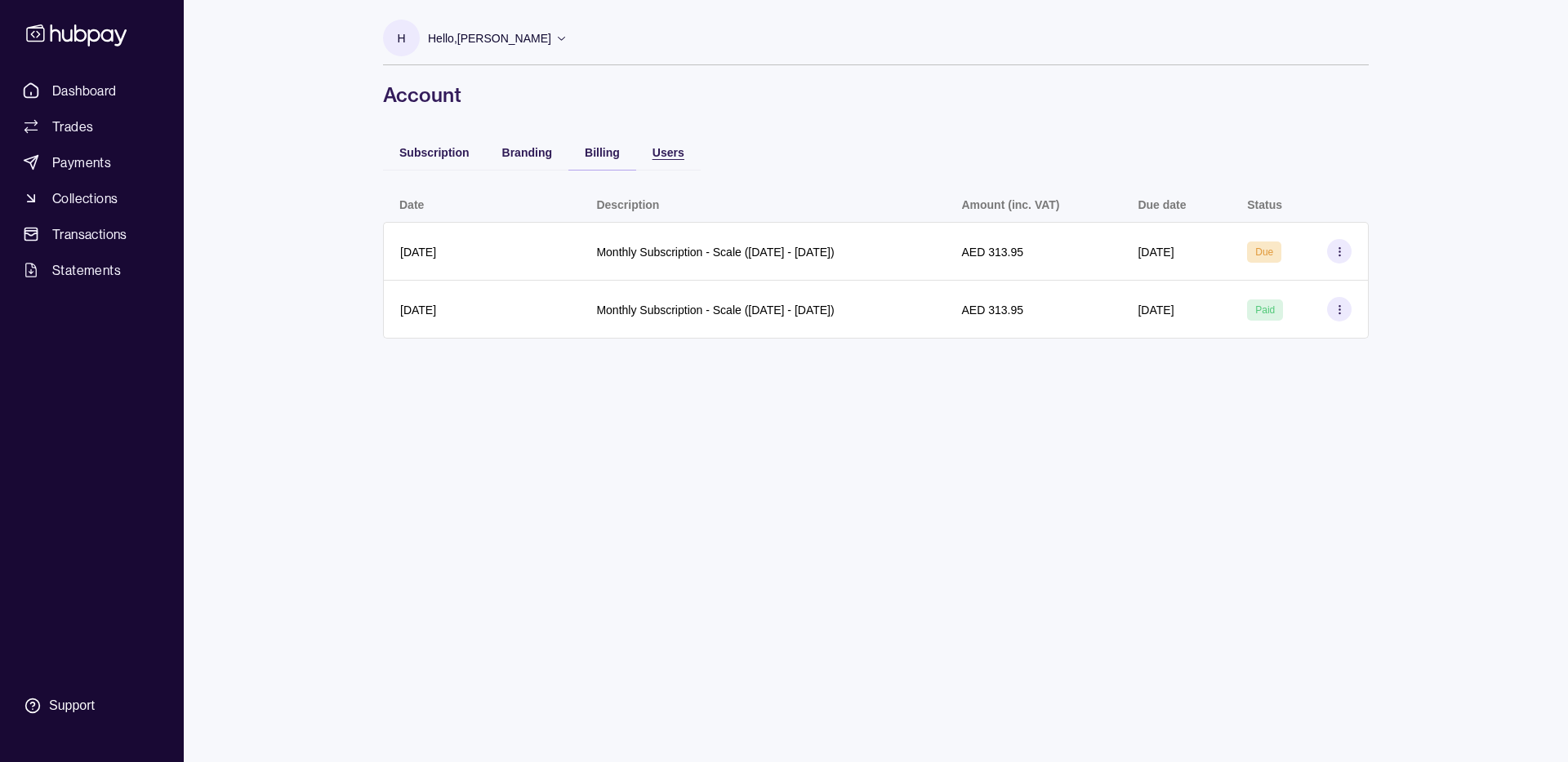
click at [674, 156] on span "Users" at bounding box center [668, 153] width 32 height 13
click at [615, 156] on span "Billing" at bounding box center [602, 153] width 35 height 13
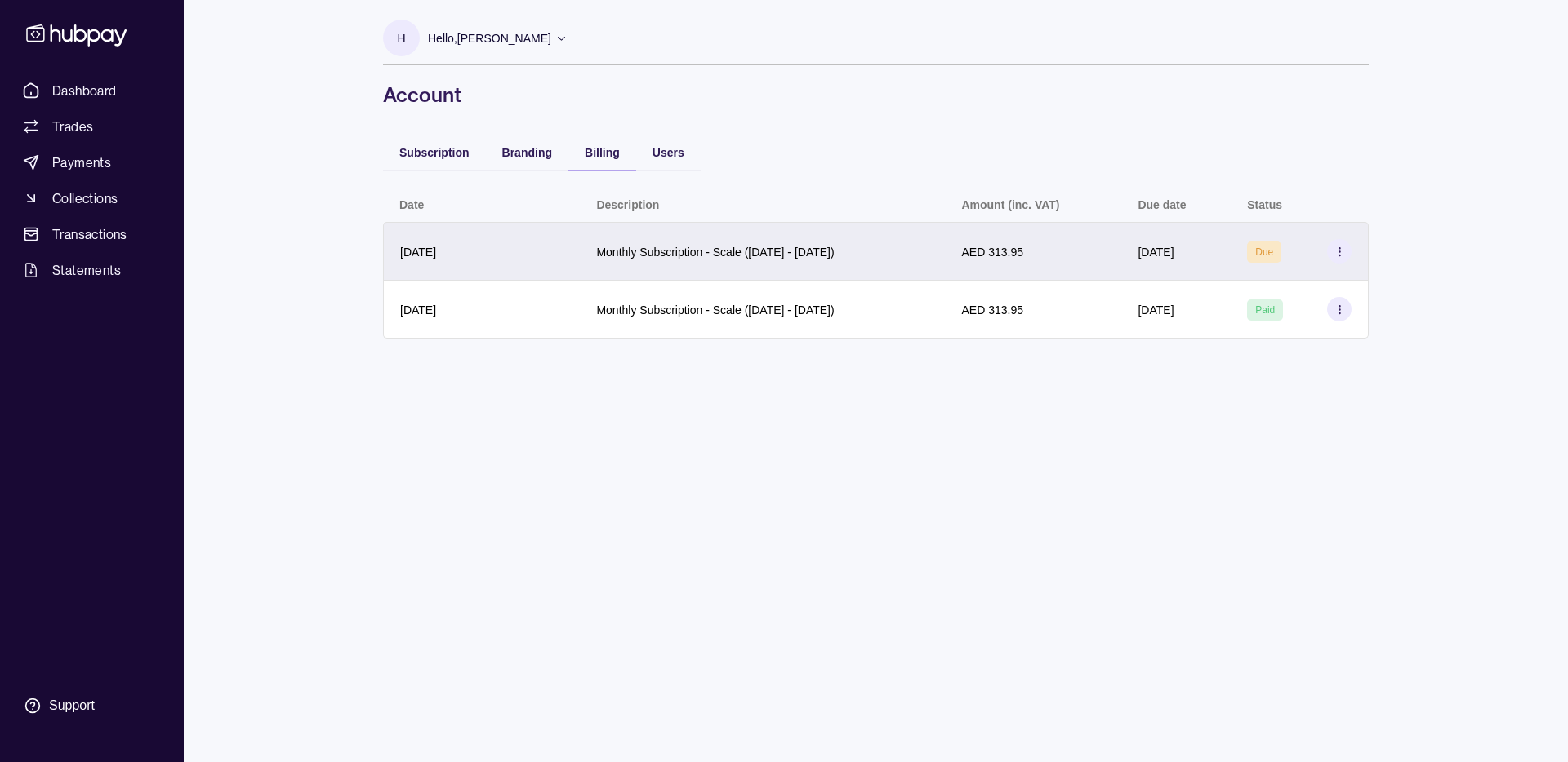
click at [1341, 255] on icon at bounding box center [1340, 251] width 12 height 12
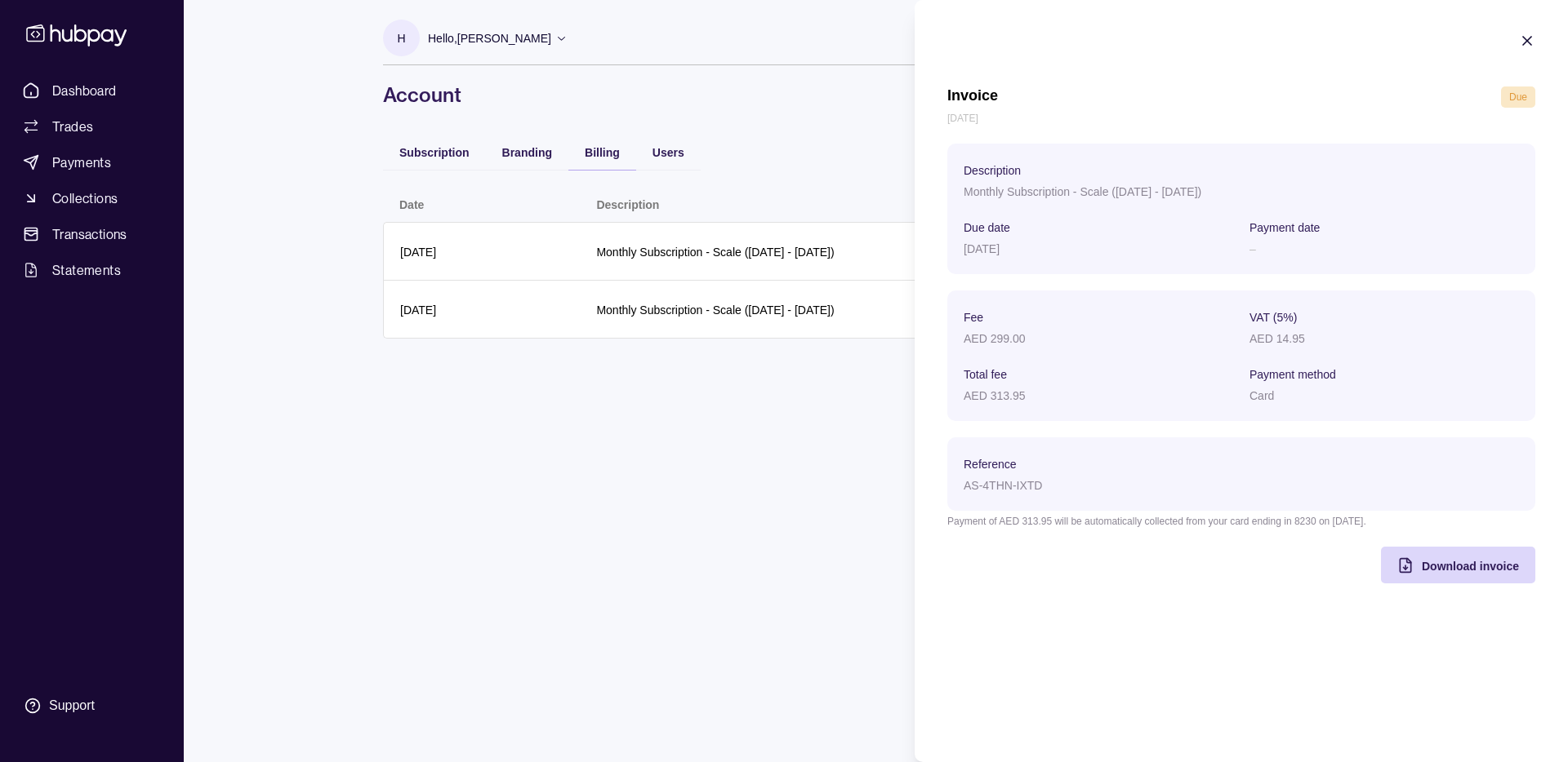
click at [1542, 39] on section "Invoice Due [DATE] Description Monthly Subscription - Scale ([DATE] - [DATE]) D…" at bounding box center [1241, 308] width 653 height 616
click at [1526, 42] on icon "button" at bounding box center [1526, 41] width 9 height 9
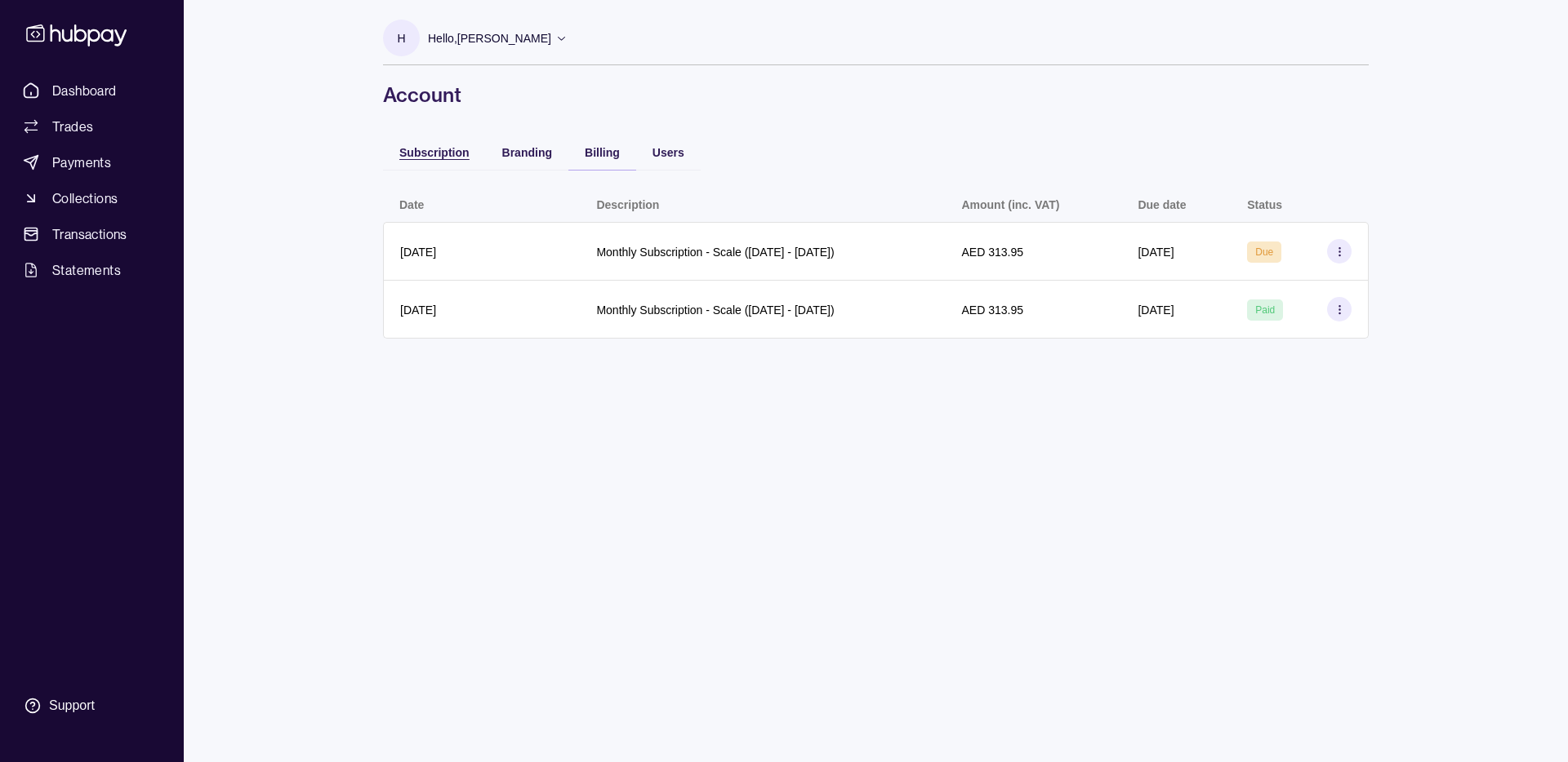
click at [443, 158] on span "Subscription" at bounding box center [434, 153] width 70 height 13
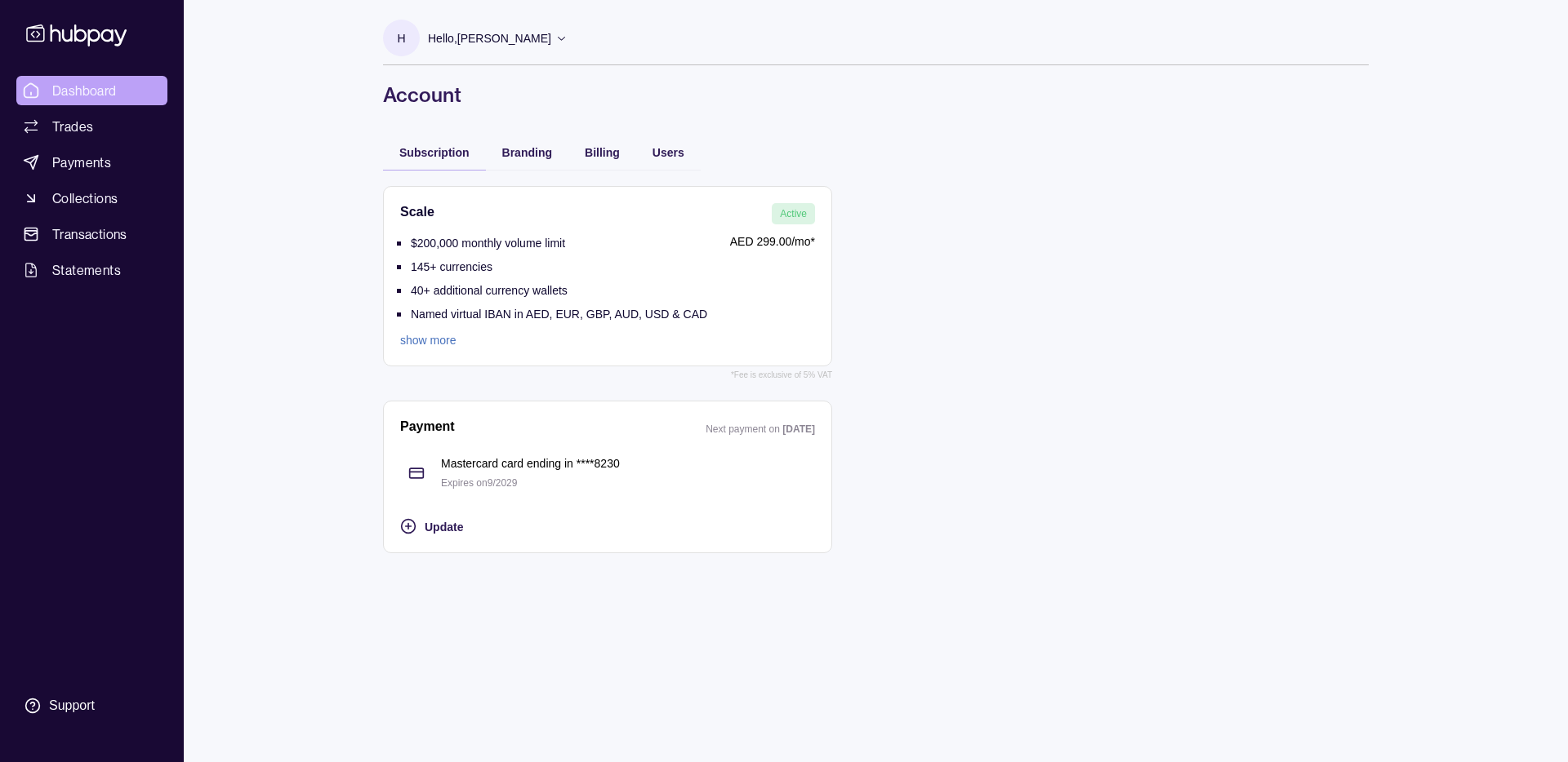
click at [86, 95] on span "Dashboard" at bounding box center [84, 90] width 64 height 20
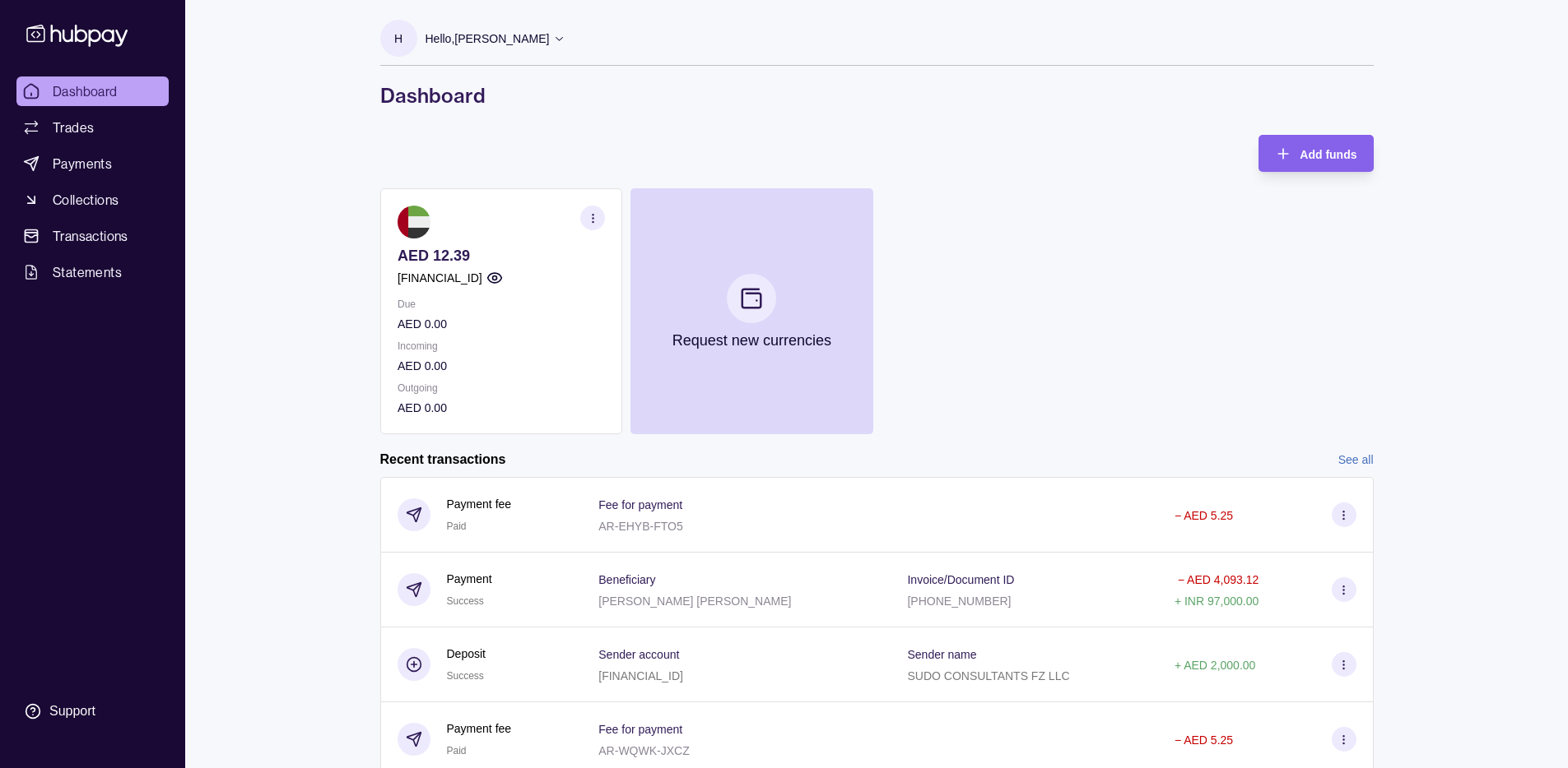
click at [599, 147] on div "Add funds AED 12.39 [FINANCIAL_ID] Due AED 0.00 Incoming AED 0.00 Outgoing AED …" at bounding box center [877, 285] width 994 height 300
